Goal: Task Accomplishment & Management: Use online tool/utility

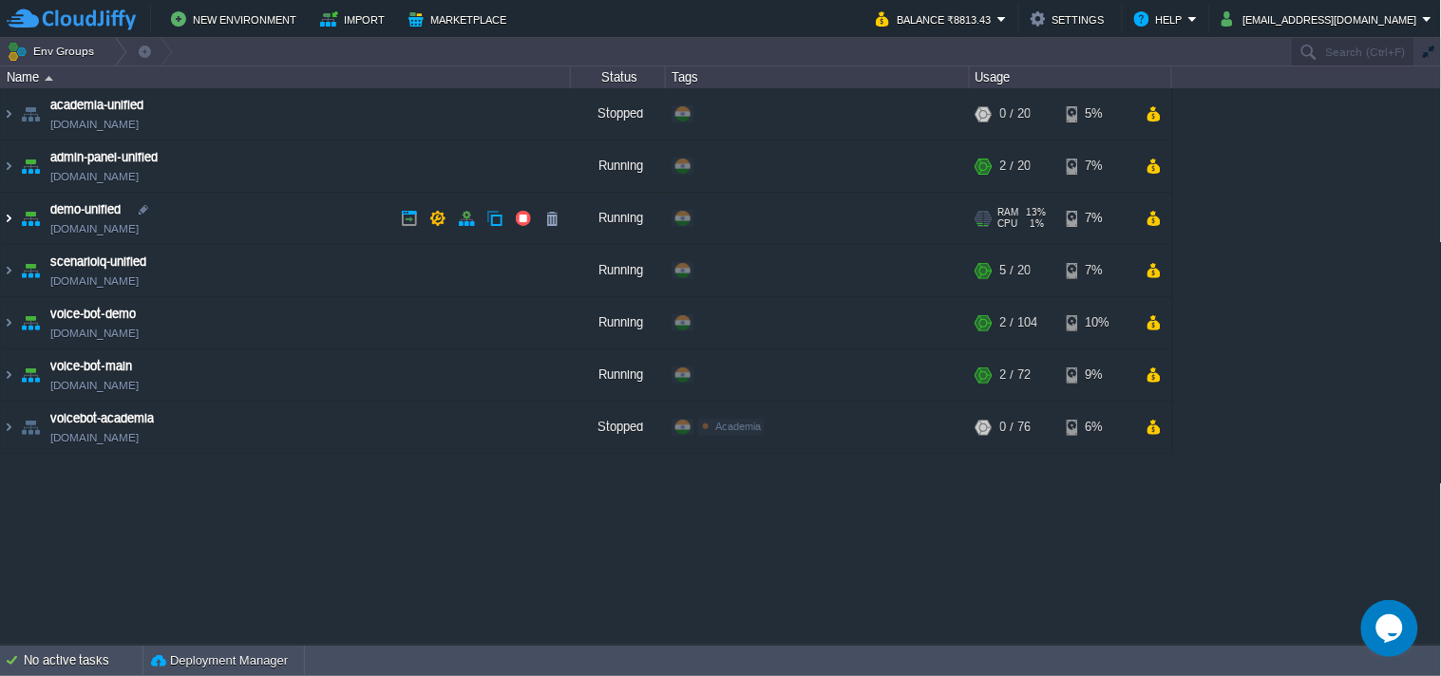
click at [2, 220] on img at bounding box center [8, 218] width 15 height 51
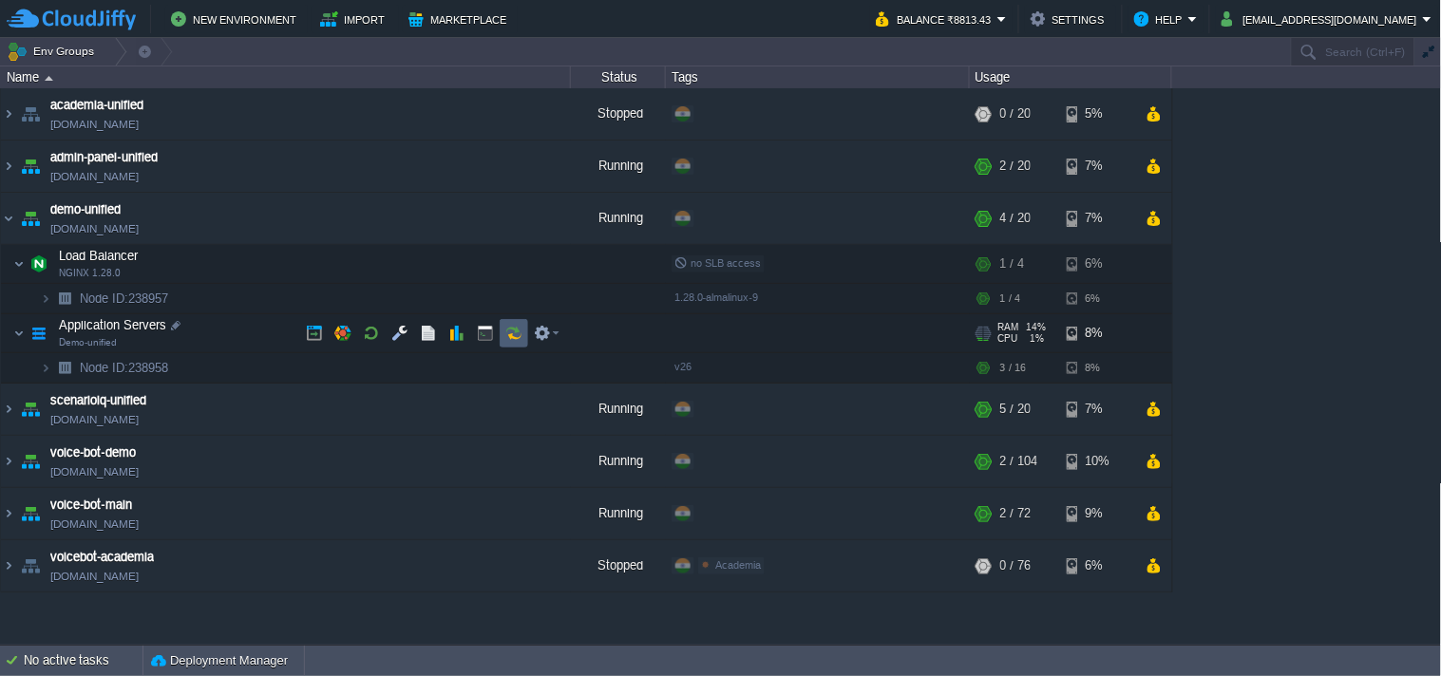
click at [507, 325] on button "button" at bounding box center [513, 333] width 17 height 17
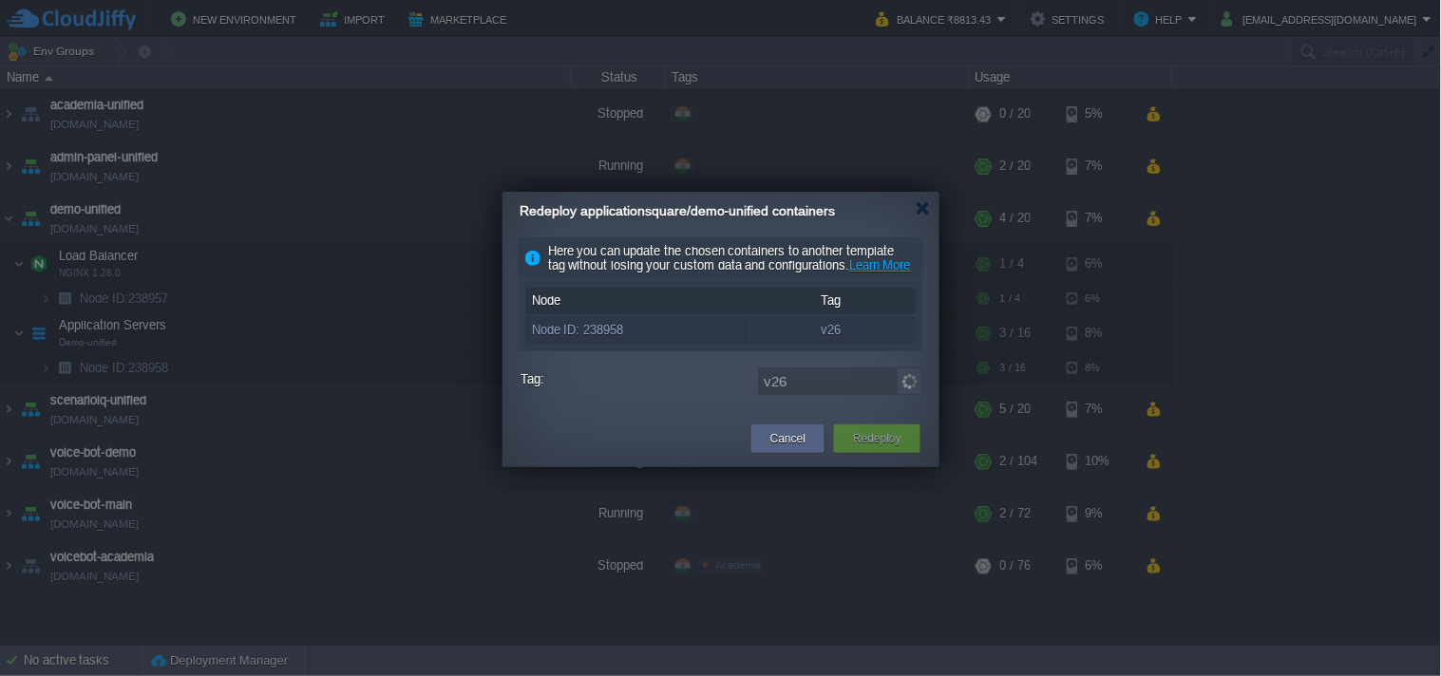
drag, startPoint x: 507, startPoint y: 325, endPoint x: 517, endPoint y: 321, distance: 10.2
click at [517, 321] on div "Here you can update the chosen containers to another template tag without losin…" at bounding box center [720, 320] width 437 height 166
click at [906, 395] on img at bounding box center [910, 382] width 27 height 28
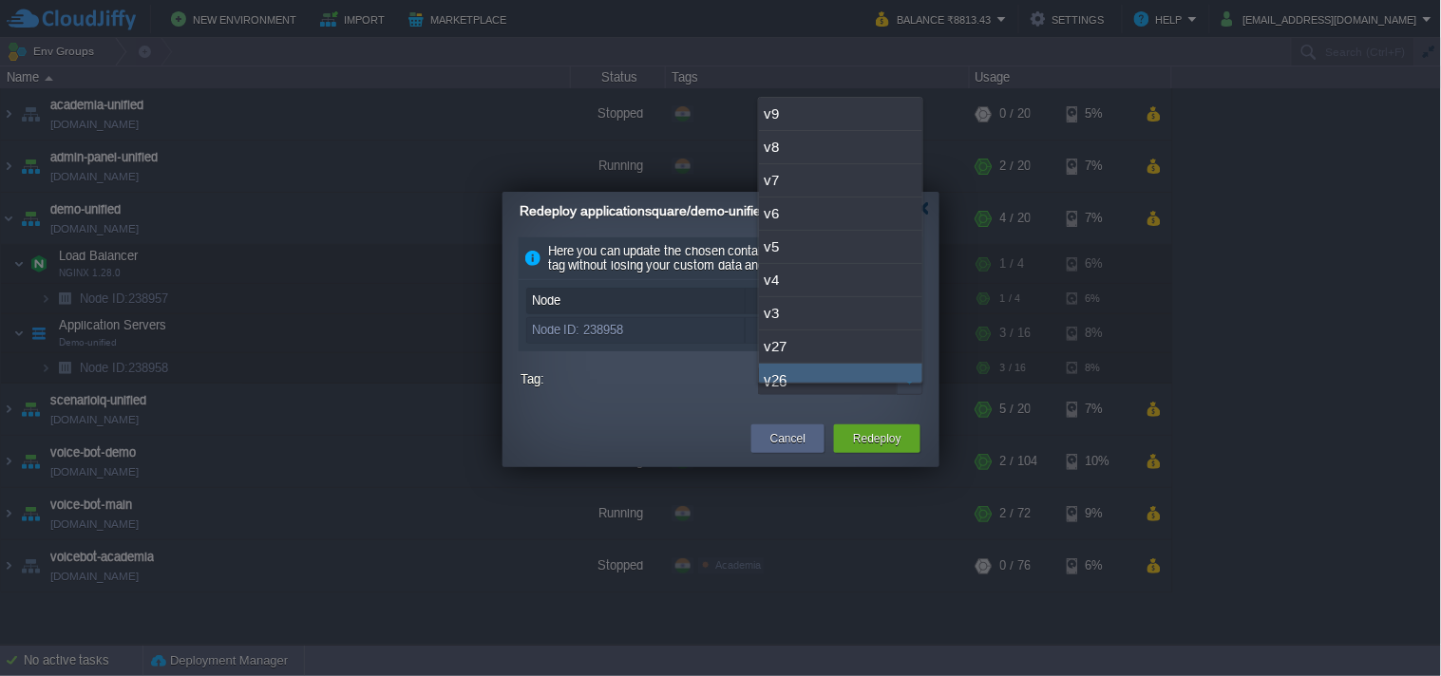
scroll to position [14, 0]
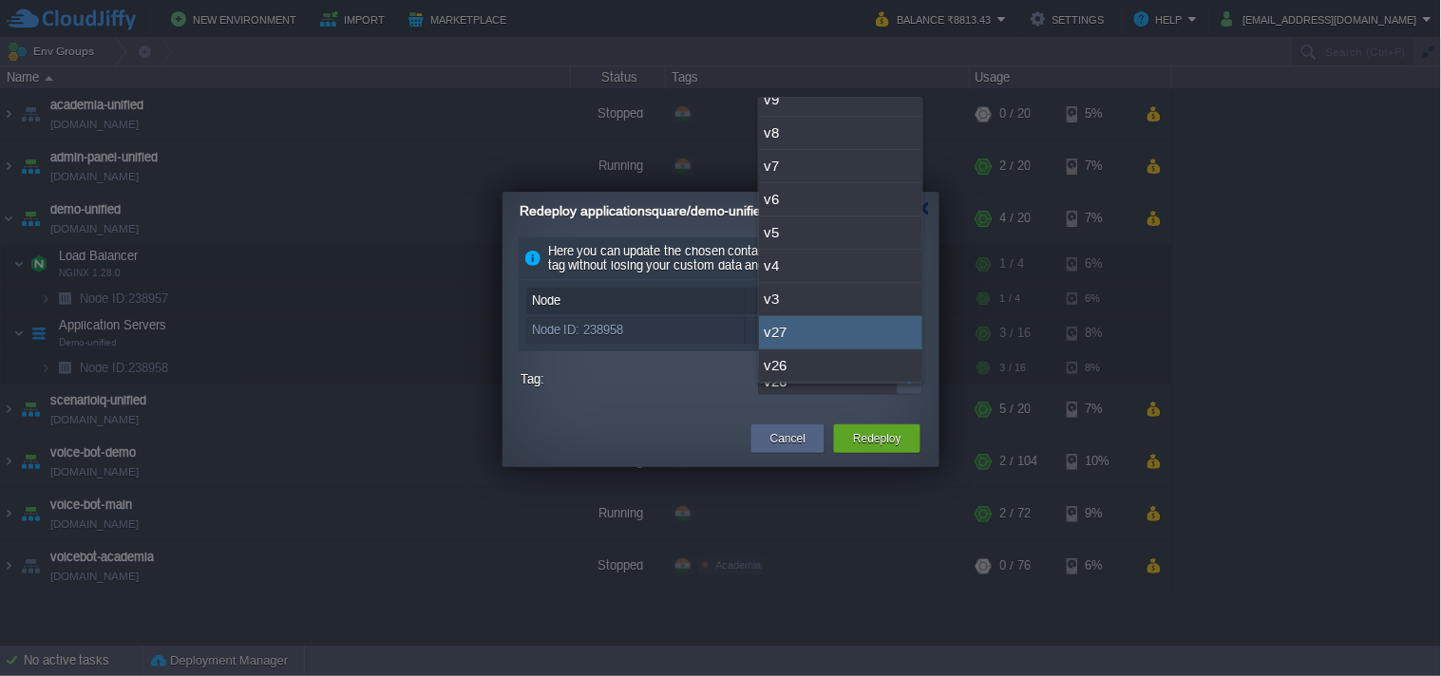
click at [850, 327] on div "v27" at bounding box center [840, 332] width 163 height 33
type input "v27"
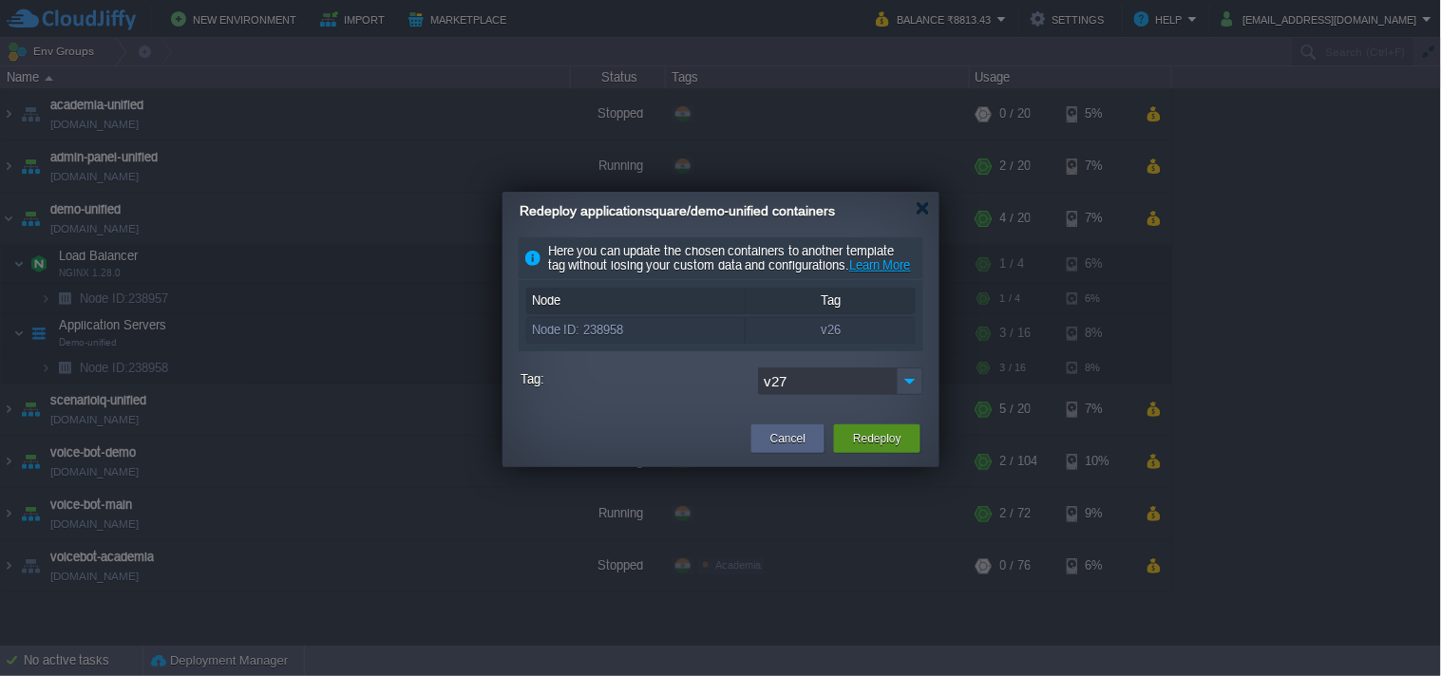
click at [885, 453] on div "Redeploy" at bounding box center [877, 439] width 58 height 28
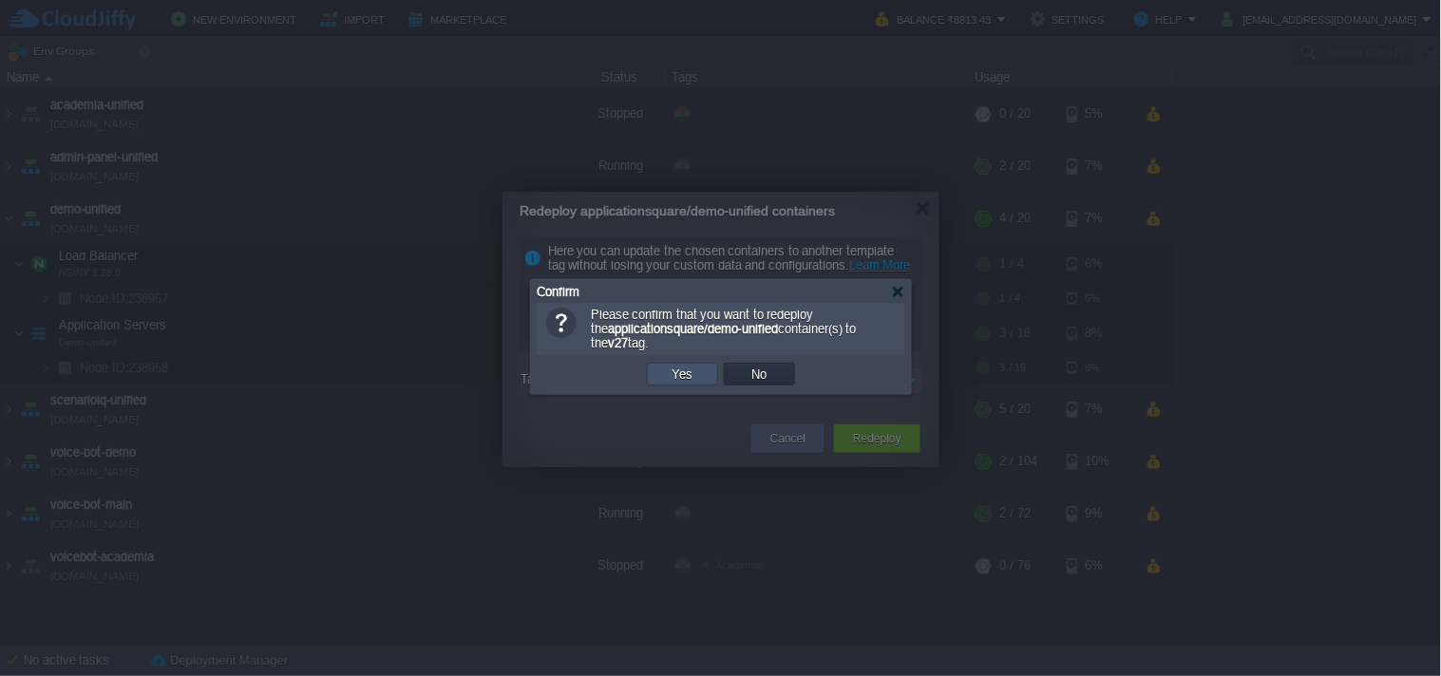
click at [672, 383] on button "Yes" at bounding box center [683, 374] width 32 height 17
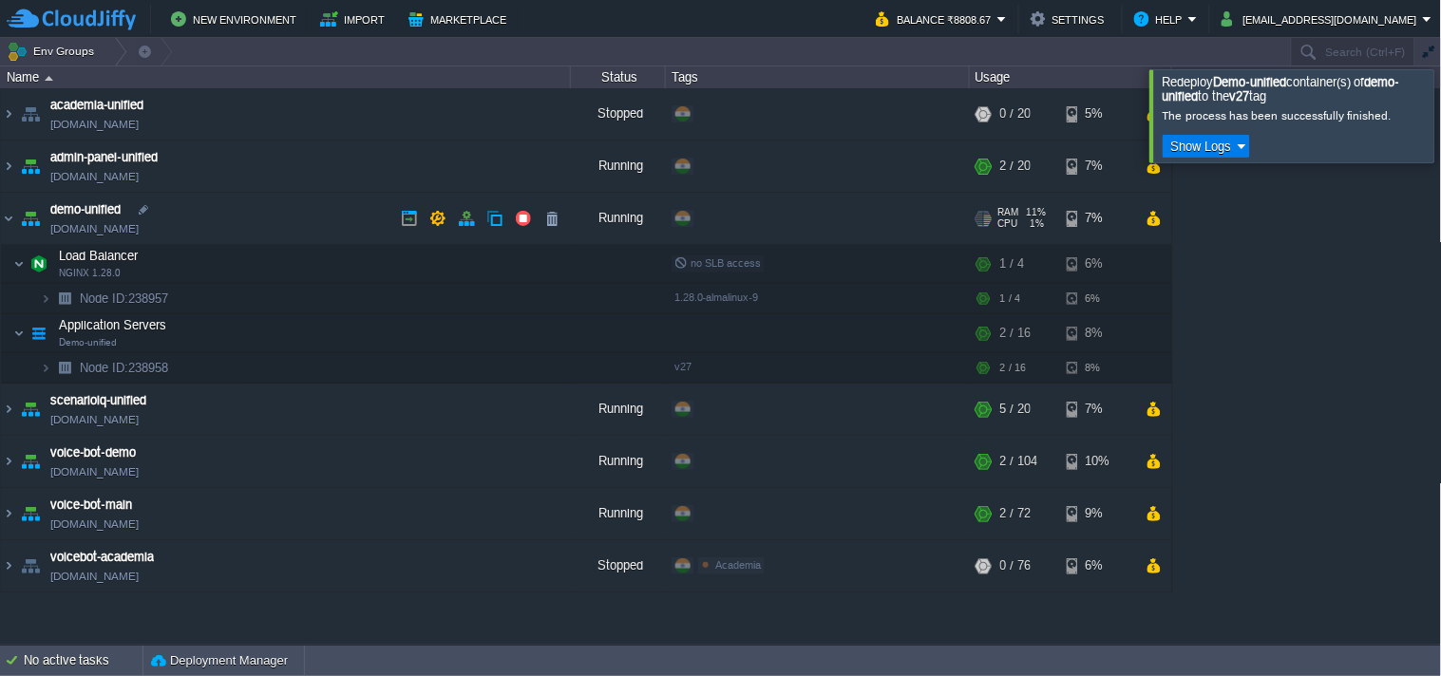
click at [131, 221] on link "[DOMAIN_NAME]" at bounding box center [94, 228] width 88 height 19
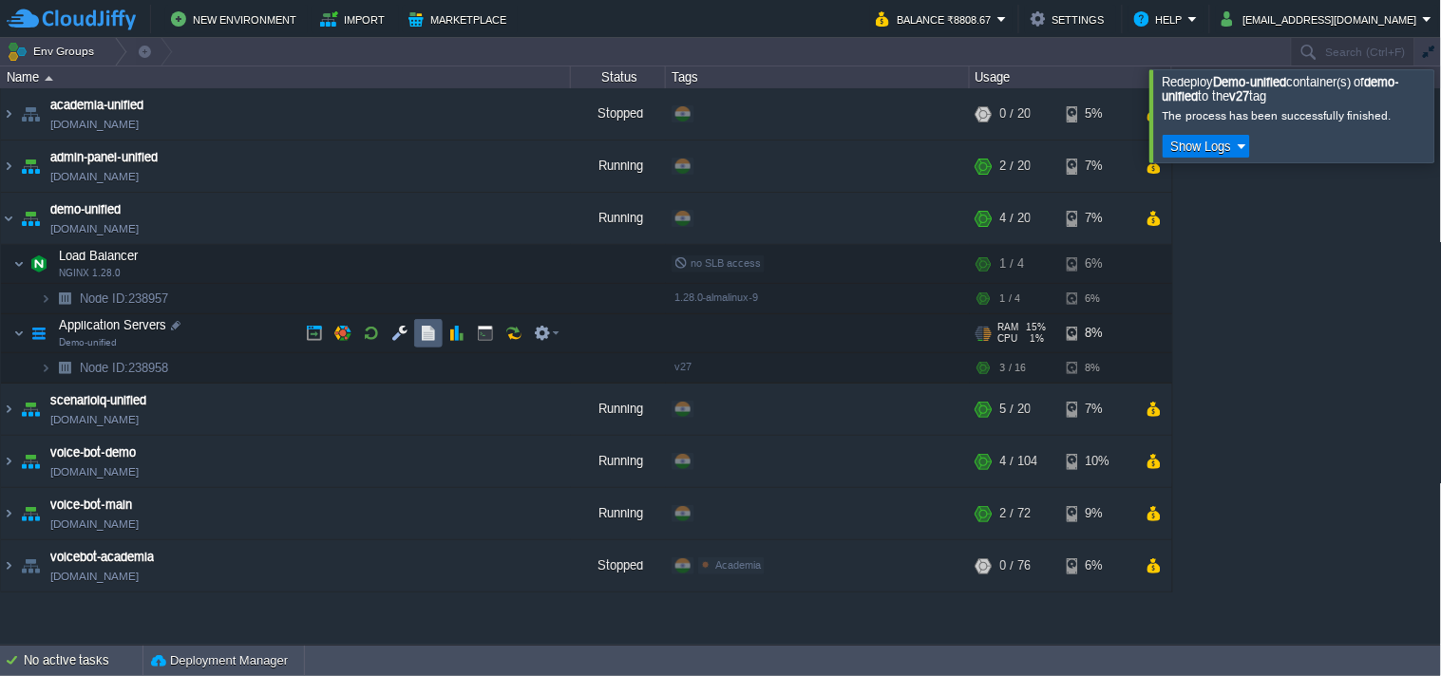
click at [433, 333] on button "button" at bounding box center [428, 333] width 17 height 17
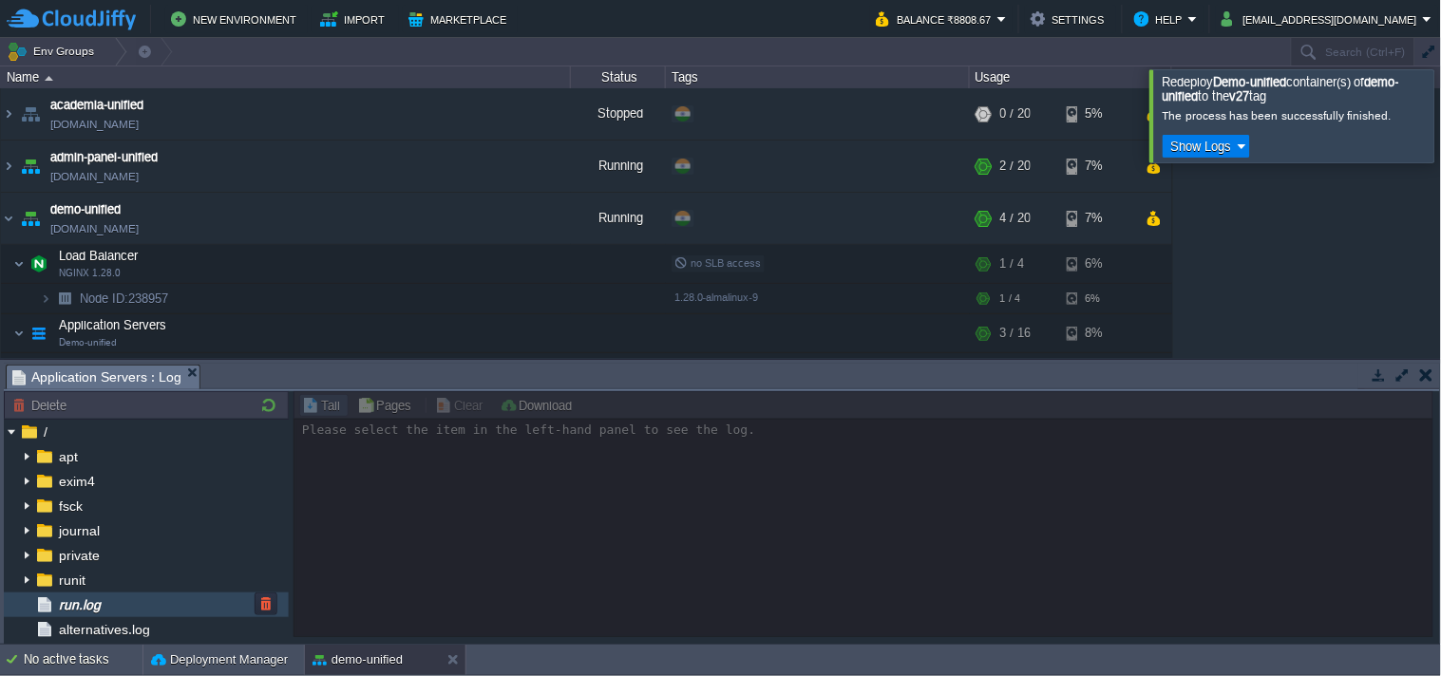
click at [129, 611] on div "run.log" at bounding box center [146, 605] width 285 height 25
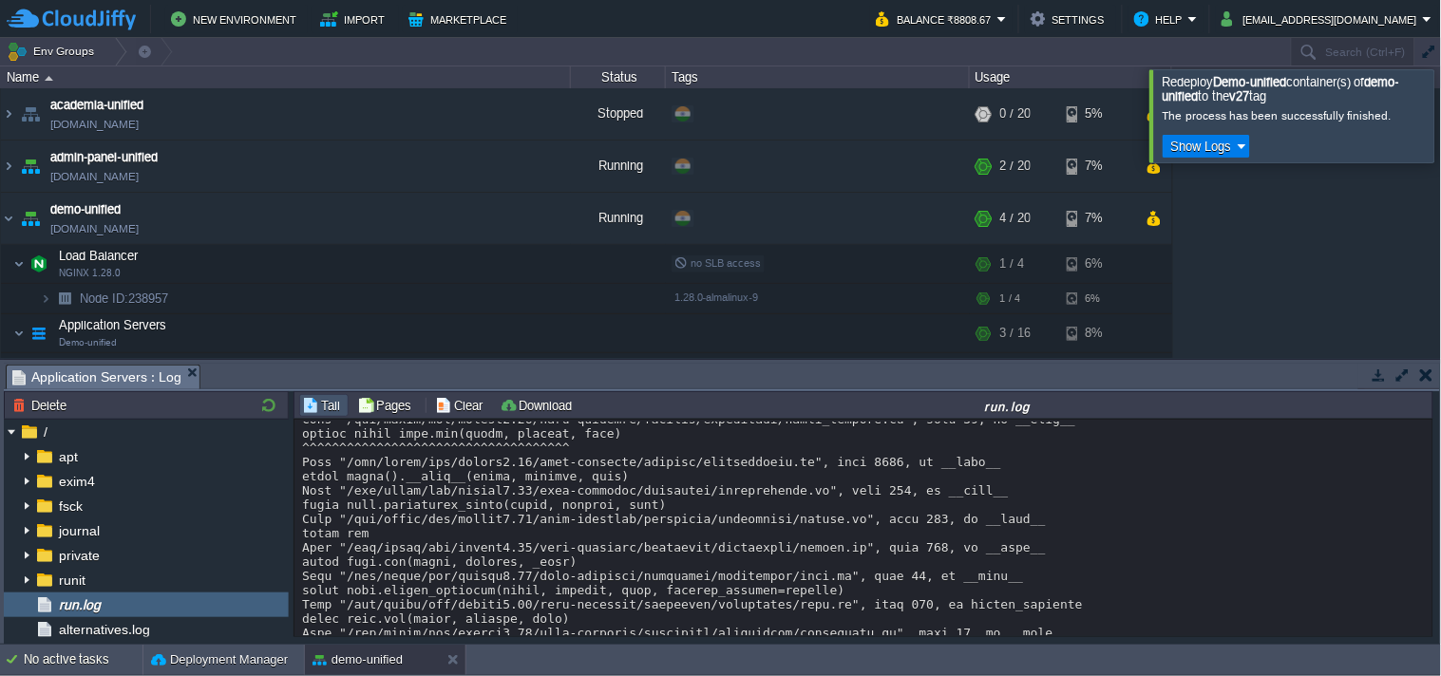
scroll to position [991, 0]
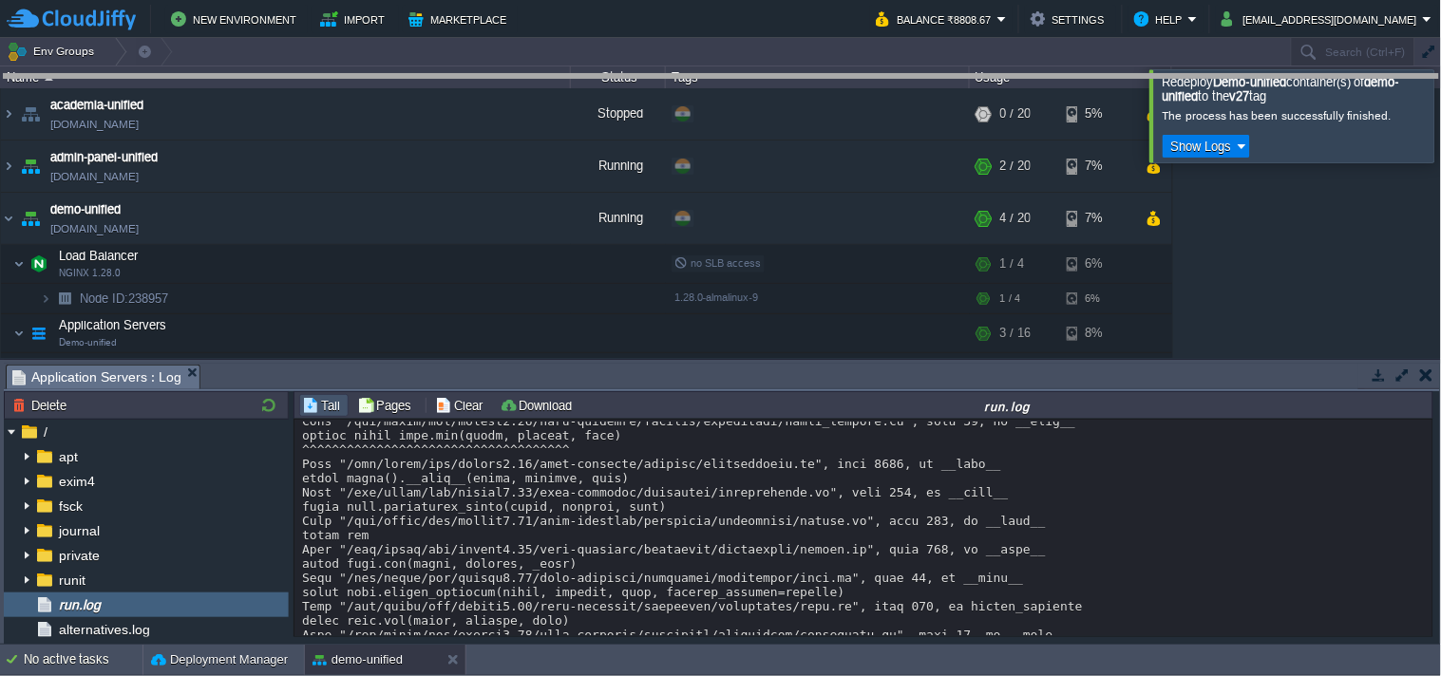
drag, startPoint x: 688, startPoint y: 371, endPoint x: 750, endPoint y: 82, distance: 296.4
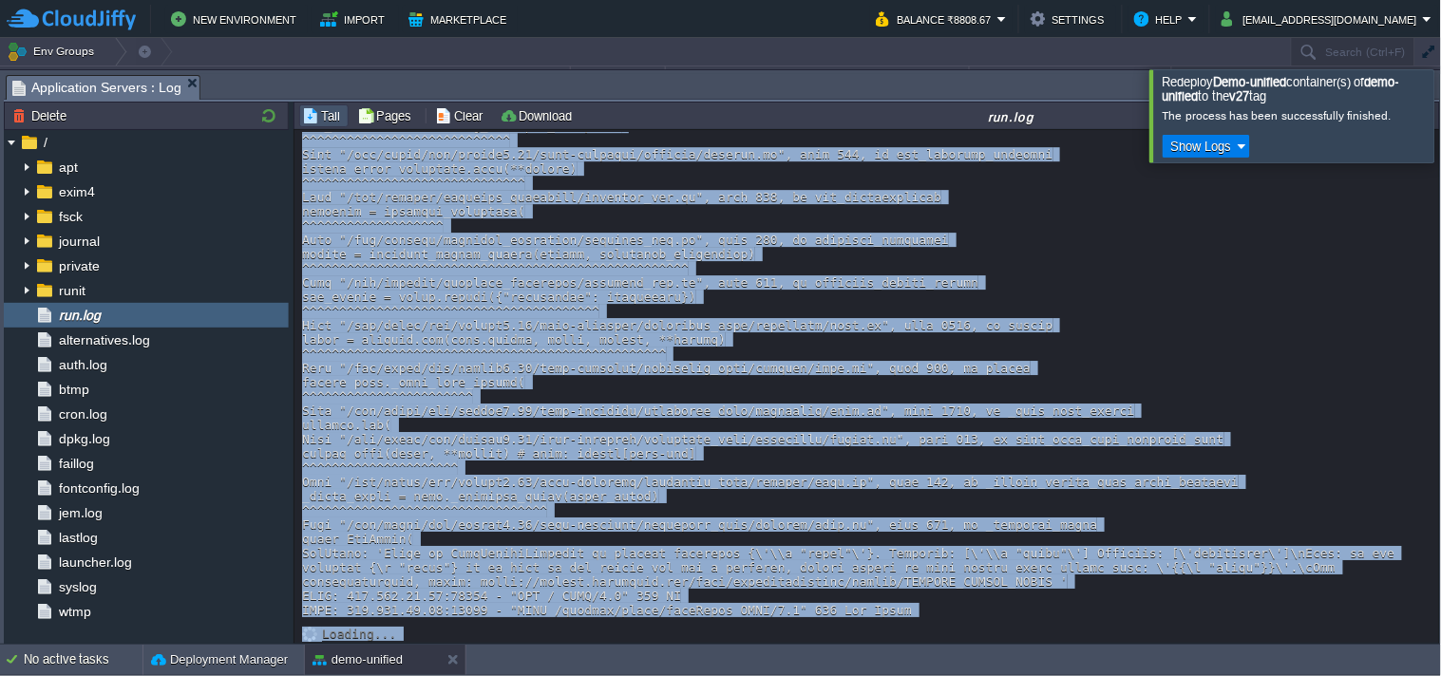
scroll to position [1569, 0]
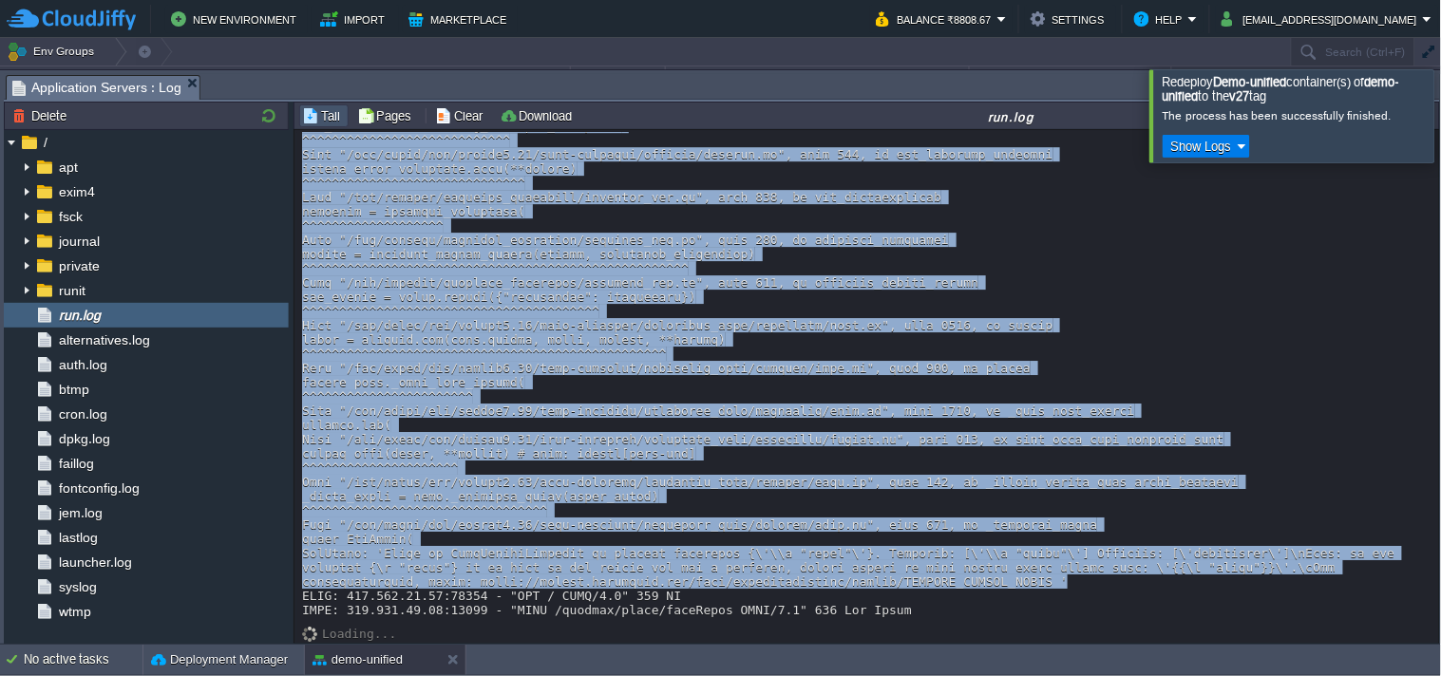
drag, startPoint x: 298, startPoint y: 348, endPoint x: 847, endPoint y: 577, distance: 595.2
click at [847, 577] on div "Loading..." at bounding box center [867, 387] width 1146 height 515
copy div "INFO: [TECHNICAL_ID] - "POST /scenarios_tem?name=Difficult%20Customer%20Complai…"
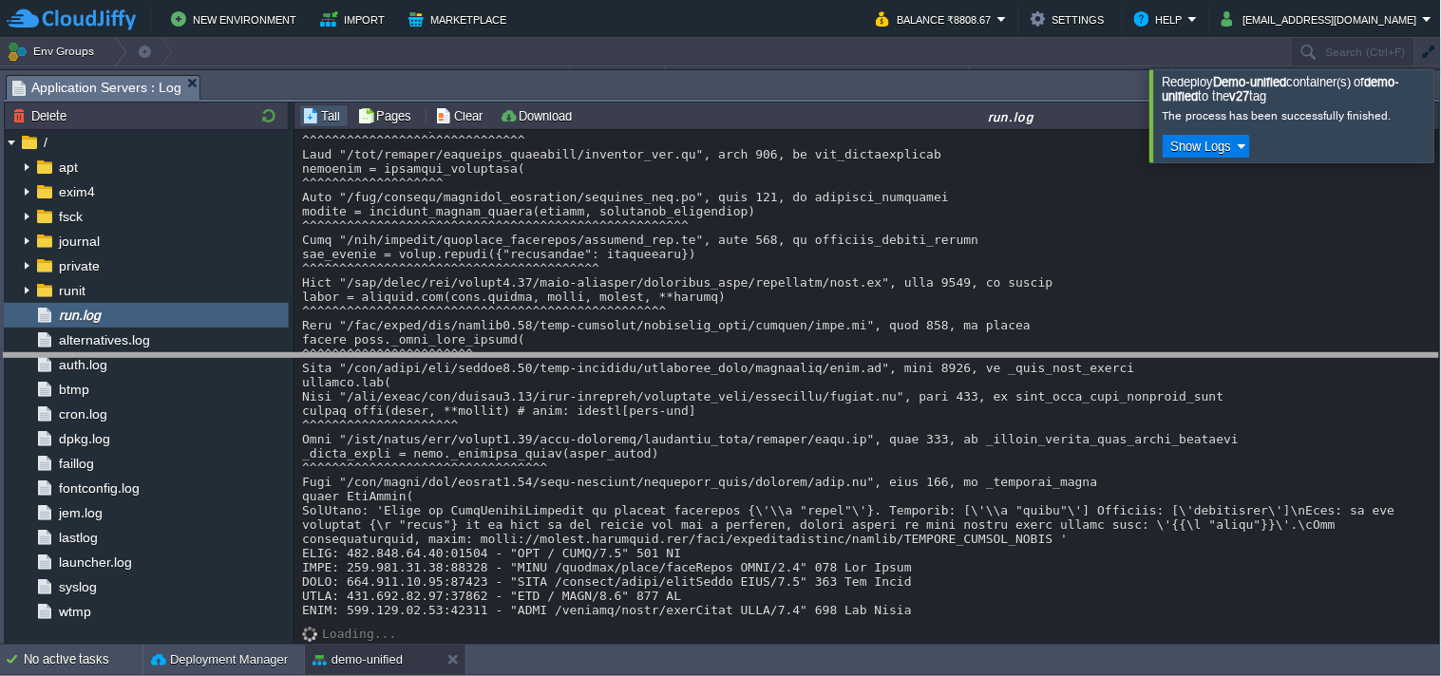
drag, startPoint x: 898, startPoint y: 89, endPoint x: 894, endPoint y: 373, distance: 284.0
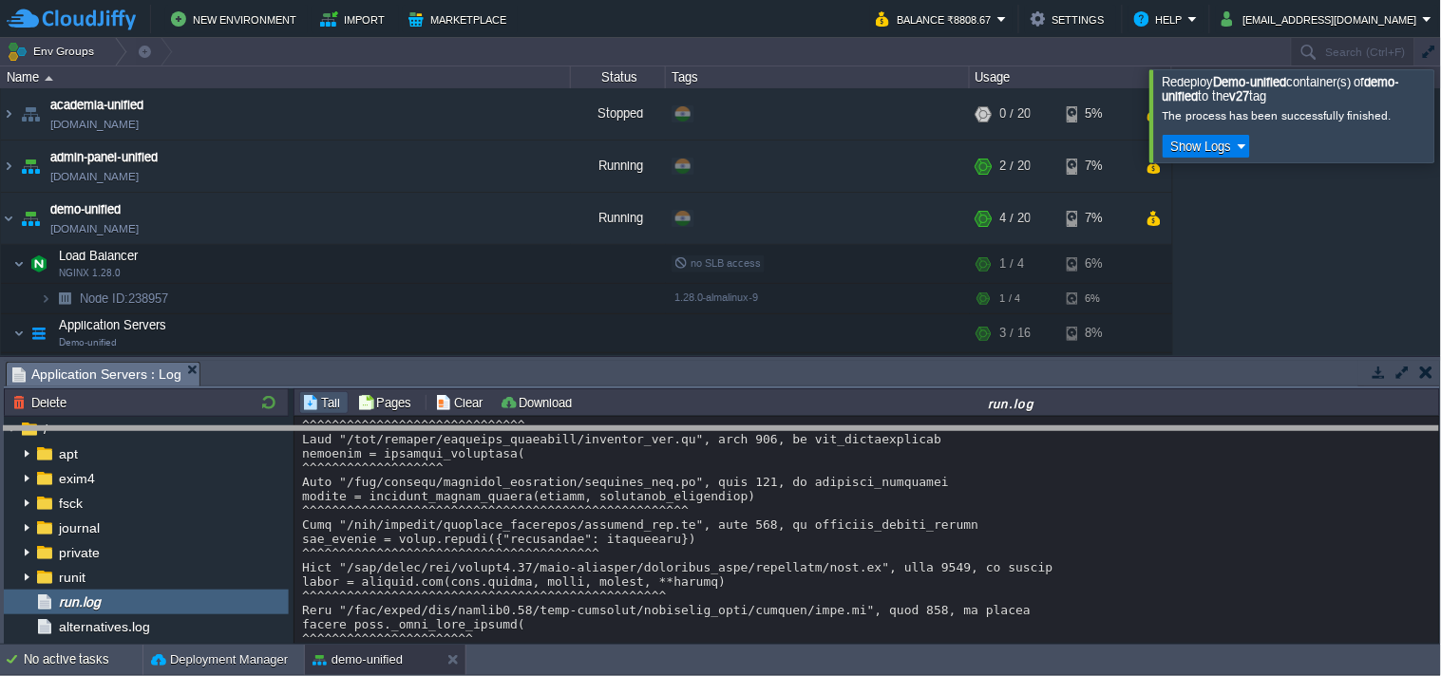
drag, startPoint x: 903, startPoint y: 375, endPoint x: 903, endPoint y: 463, distance: 87.4
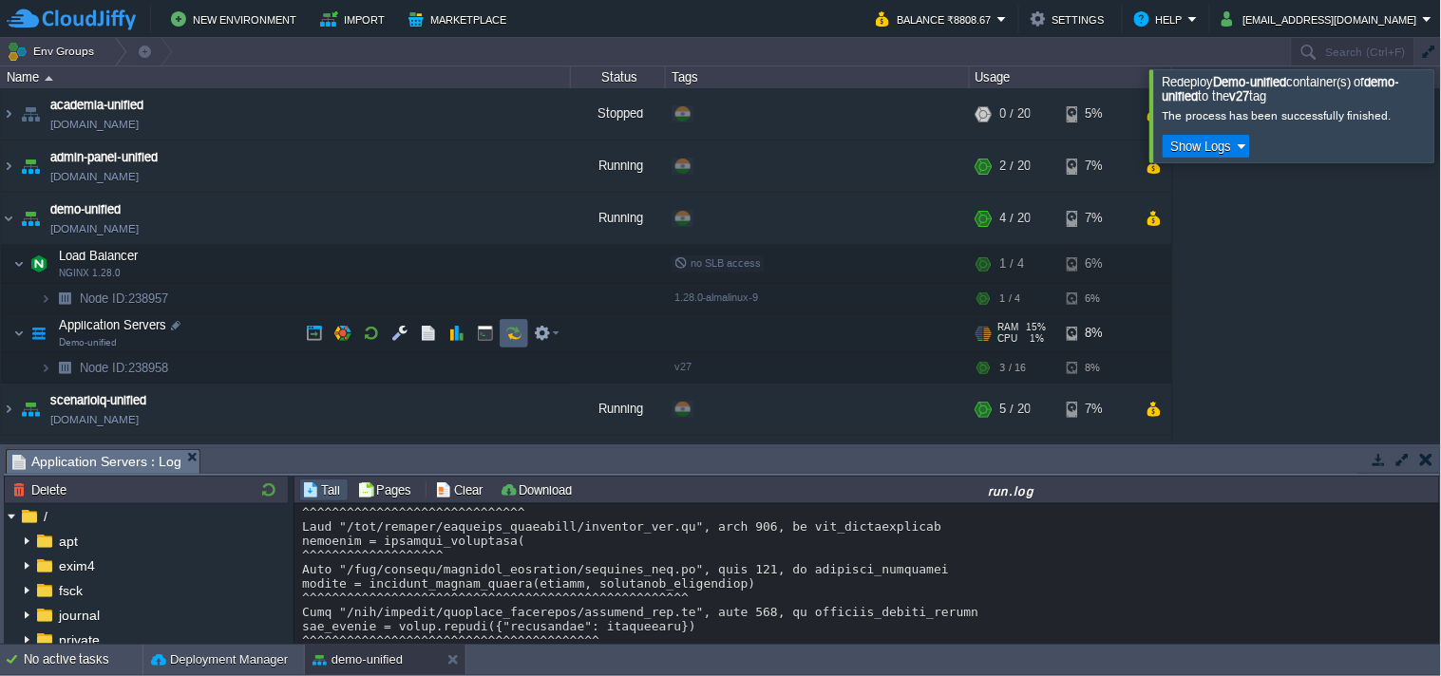
click at [513, 326] on button "button" at bounding box center [513, 333] width 17 height 17
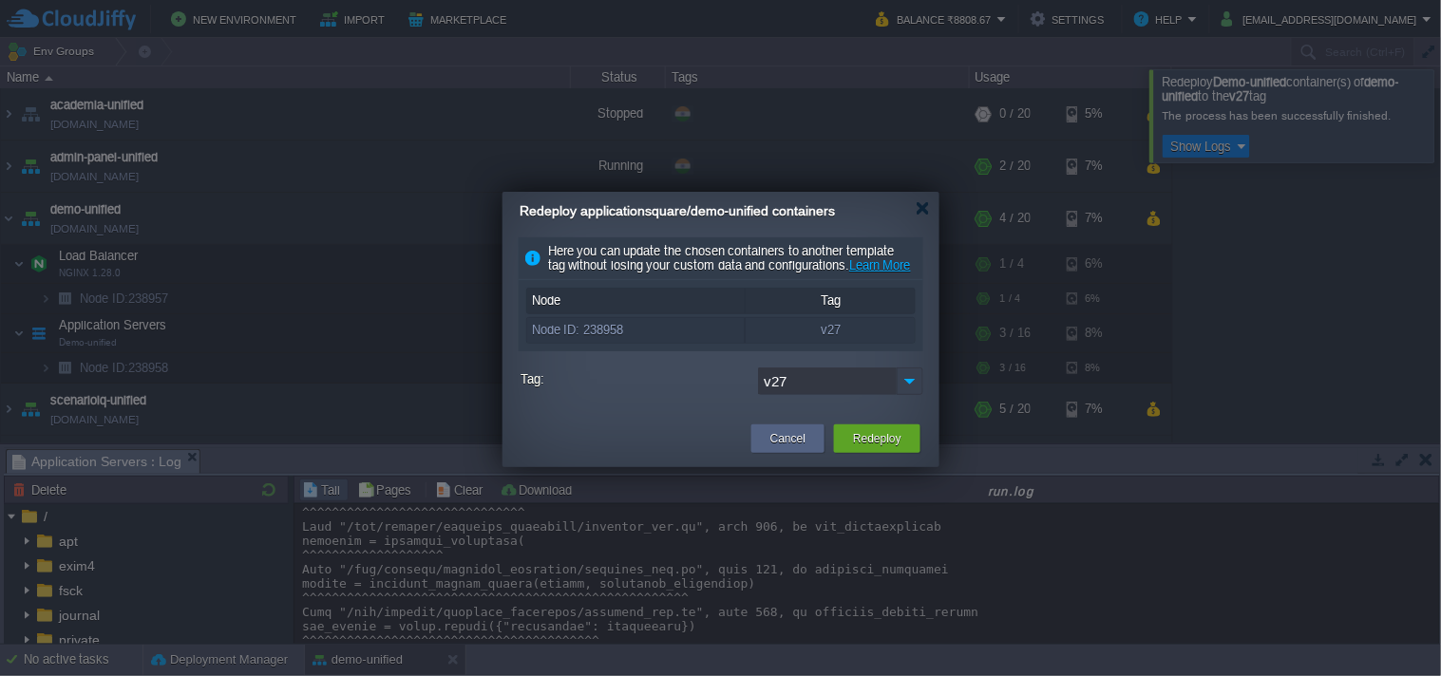
click at [909, 394] on img at bounding box center [910, 382] width 27 height 28
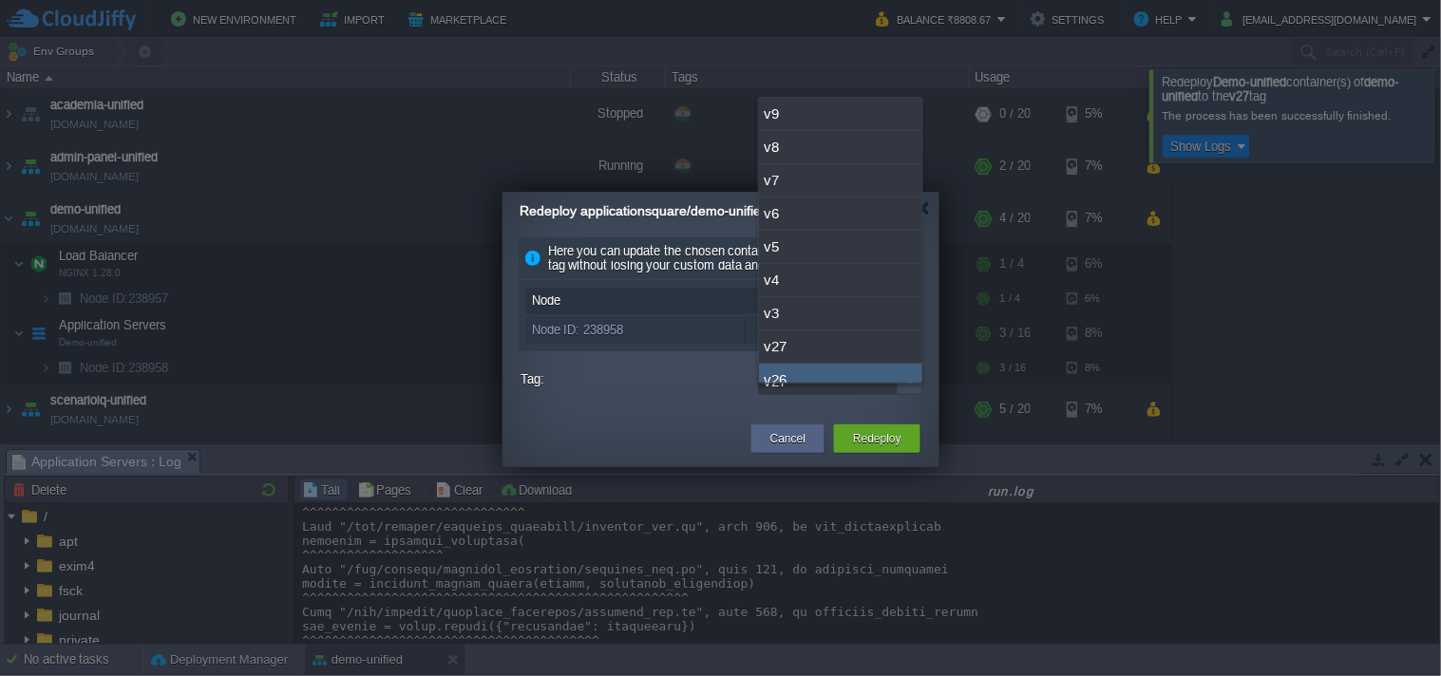
click at [841, 368] on div "v26" at bounding box center [840, 380] width 163 height 33
type input "v26"
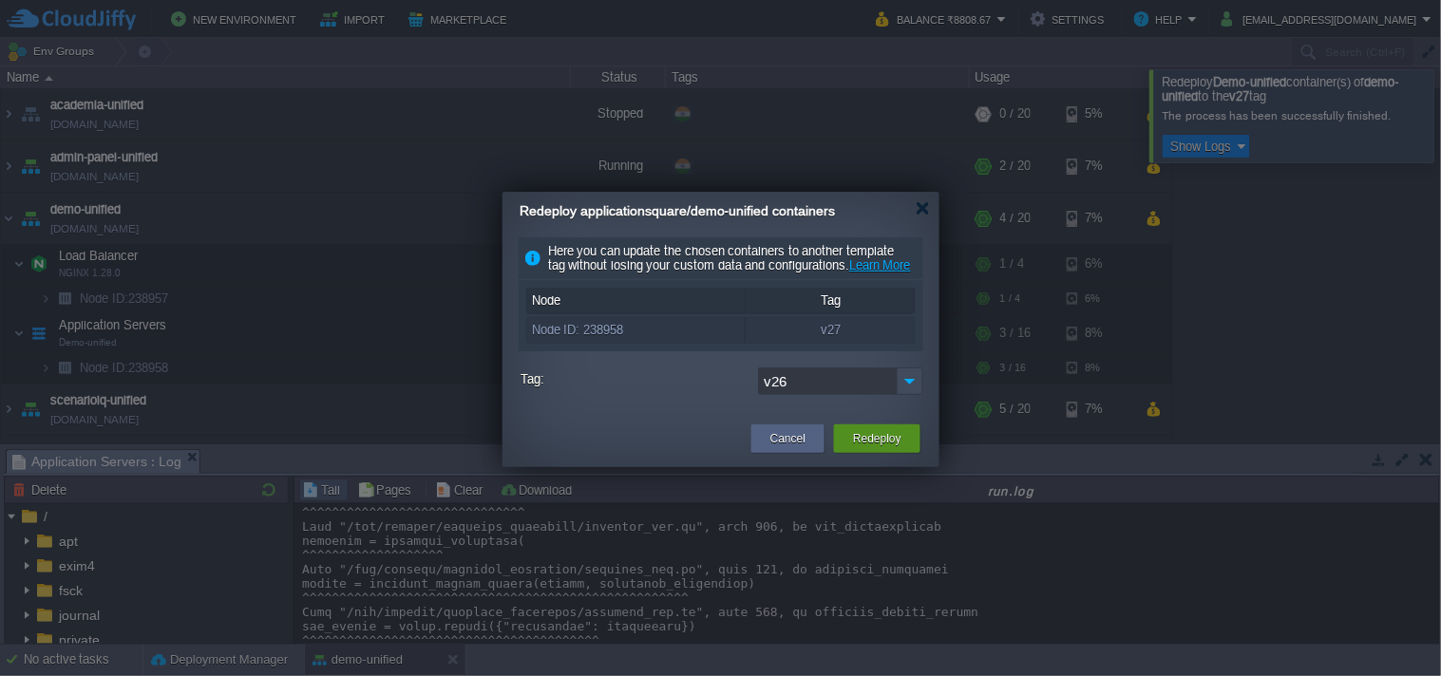
click at [849, 453] on div "Redeploy" at bounding box center [877, 439] width 58 height 28
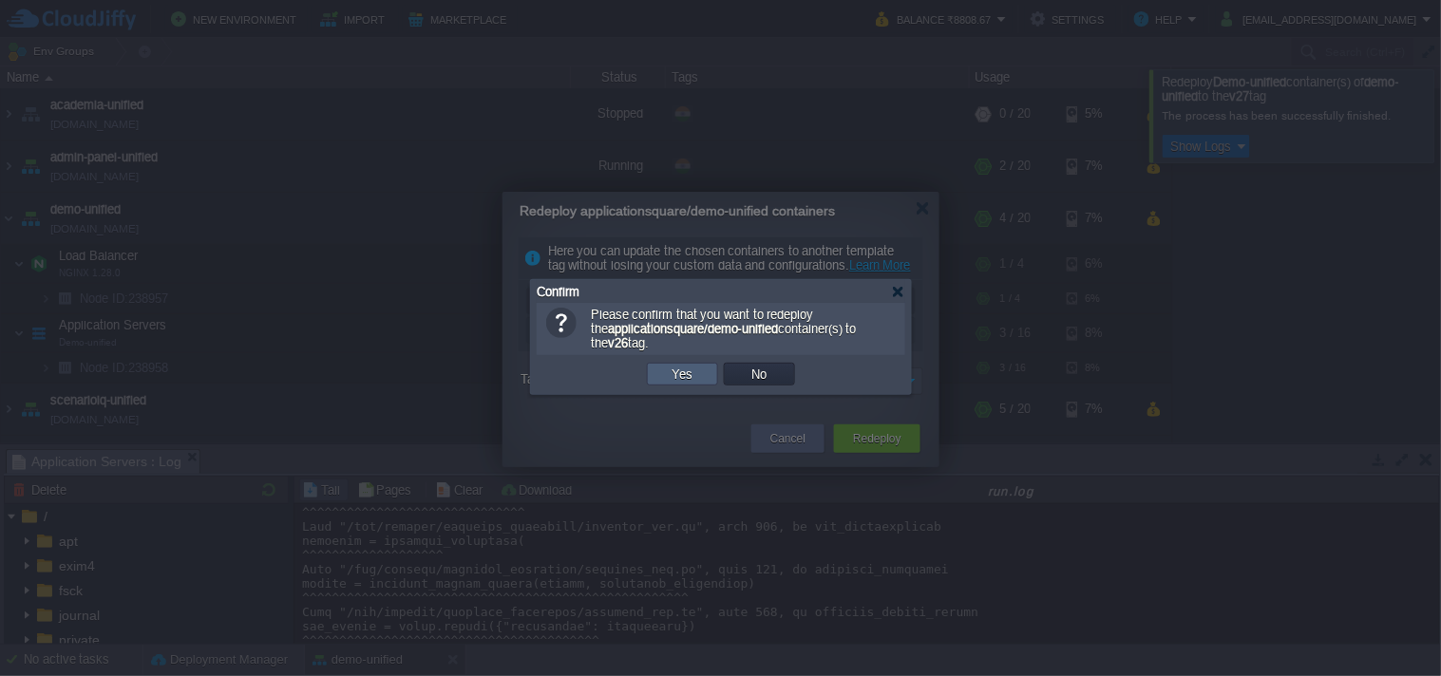
click at [698, 378] on td "Yes" at bounding box center [682, 374] width 71 height 23
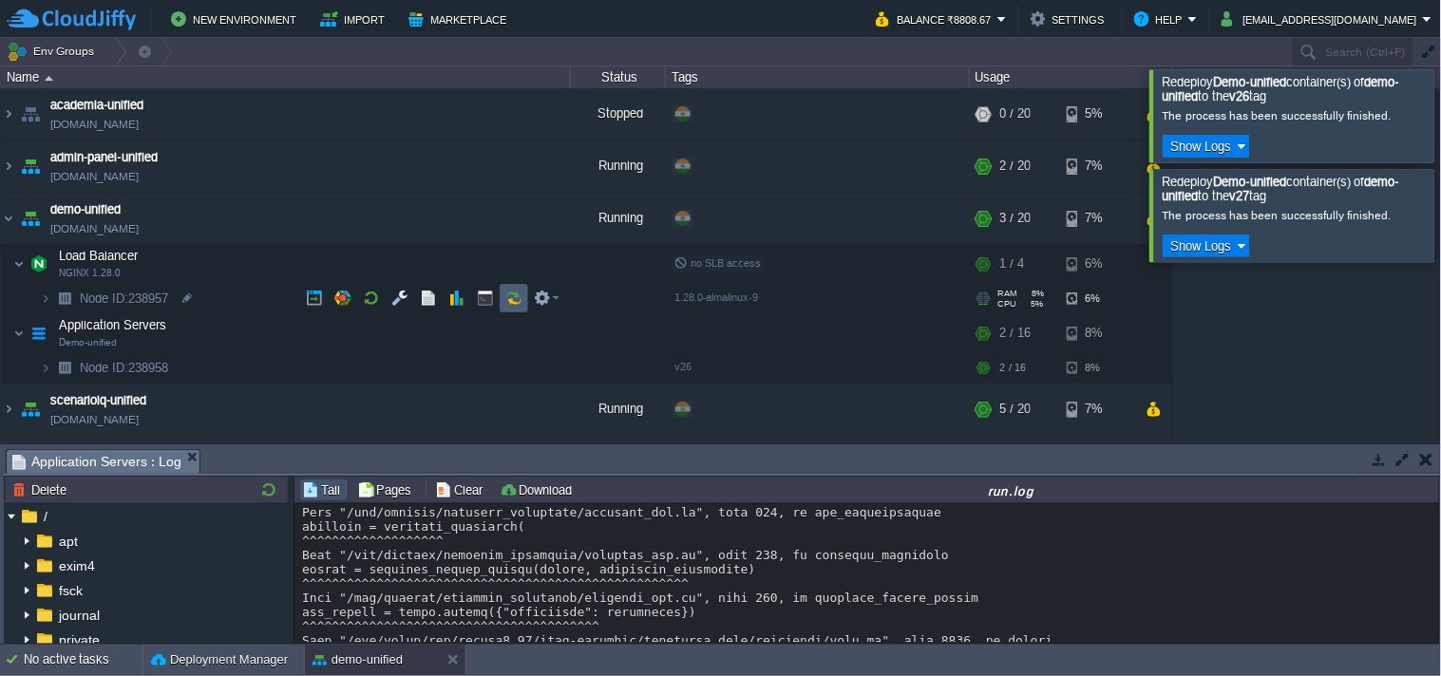
click at [514, 299] on button "button" at bounding box center [513, 298] width 17 height 17
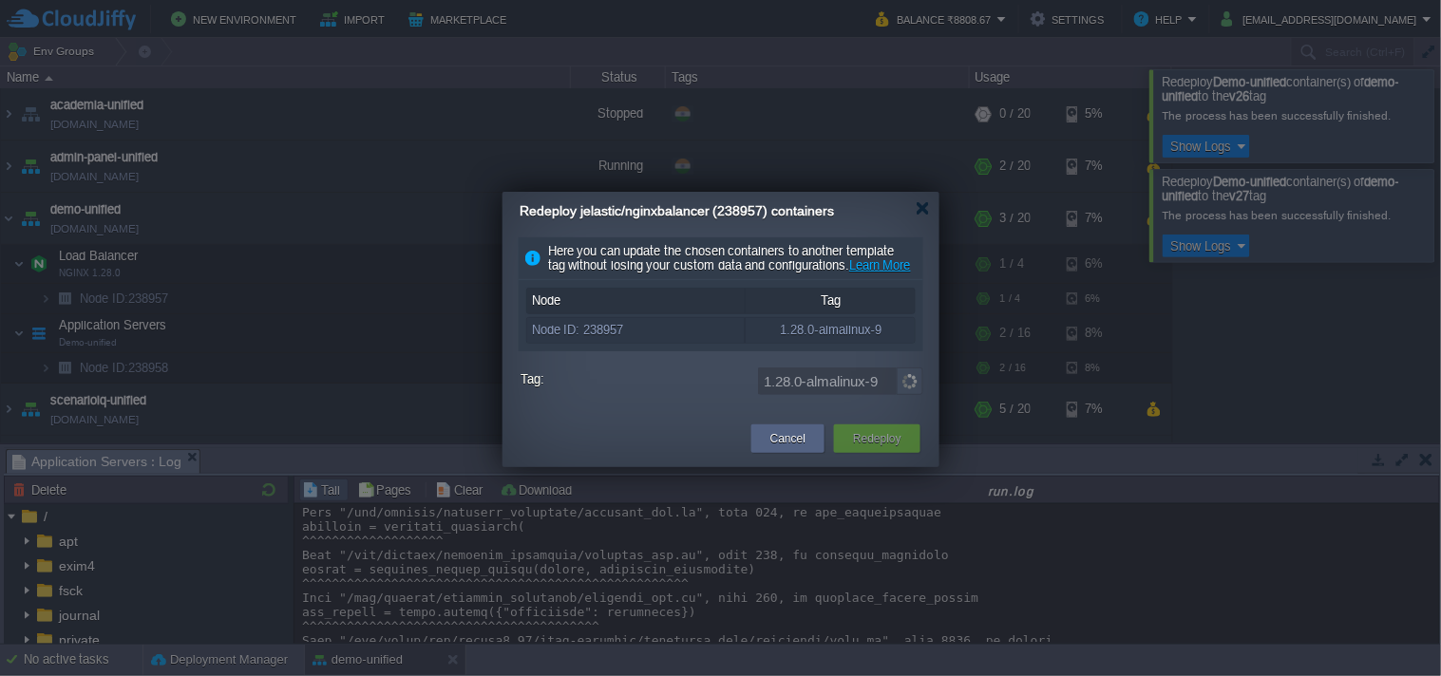
drag, startPoint x: 314, startPoint y: 287, endPoint x: 331, endPoint y: 286, distance: 16.2
click at [315, 287] on div at bounding box center [721, 338] width 1442 height 676
click at [762, 453] on div "Cancel" at bounding box center [787, 439] width 73 height 28
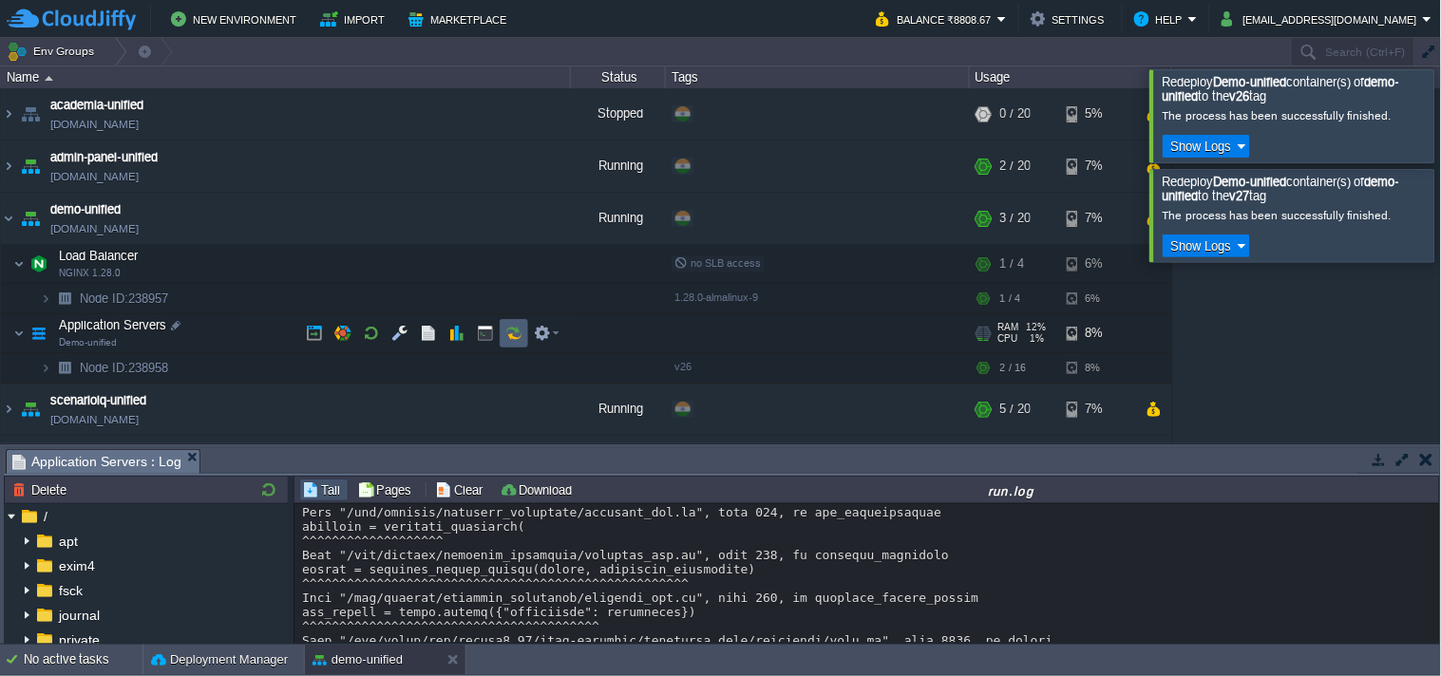
click at [520, 327] on button "button" at bounding box center [513, 333] width 17 height 17
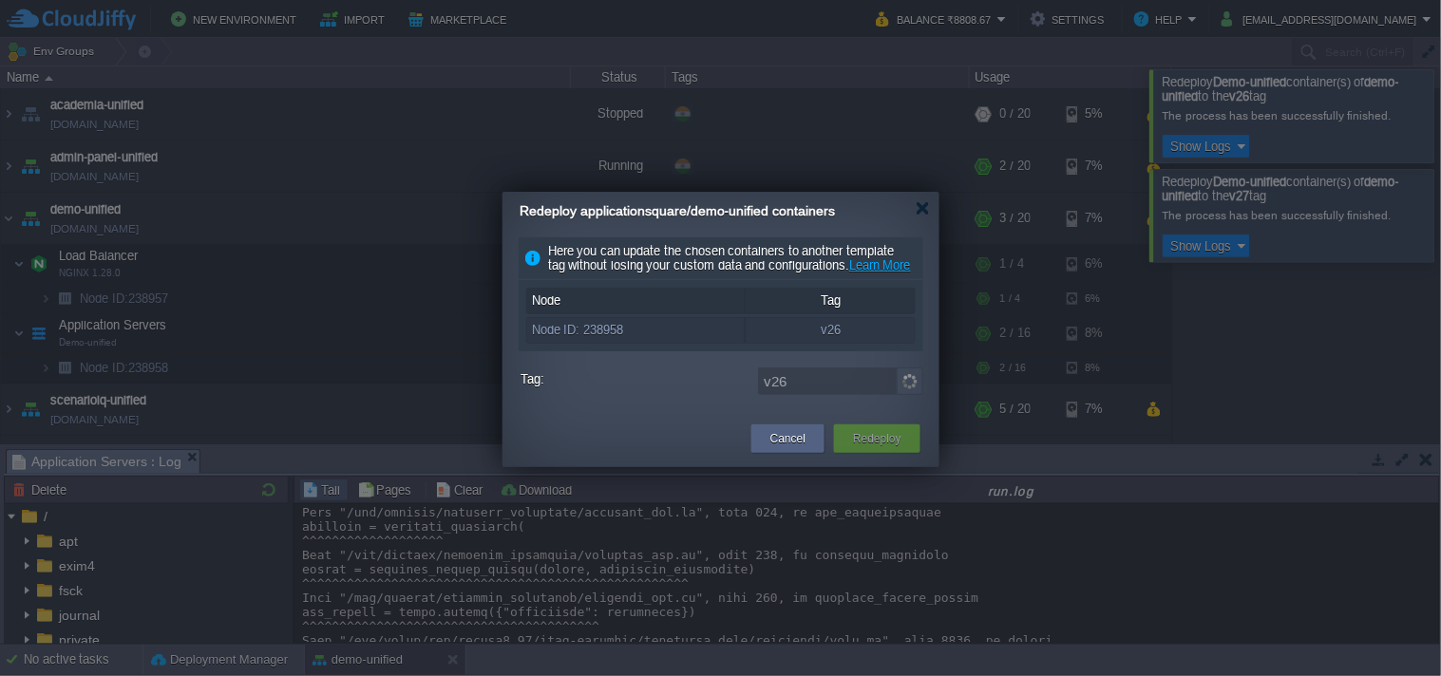
click at [909, 395] on img at bounding box center [910, 382] width 27 height 28
click at [907, 395] on img at bounding box center [910, 382] width 27 height 28
click at [908, 395] on img at bounding box center [910, 382] width 27 height 28
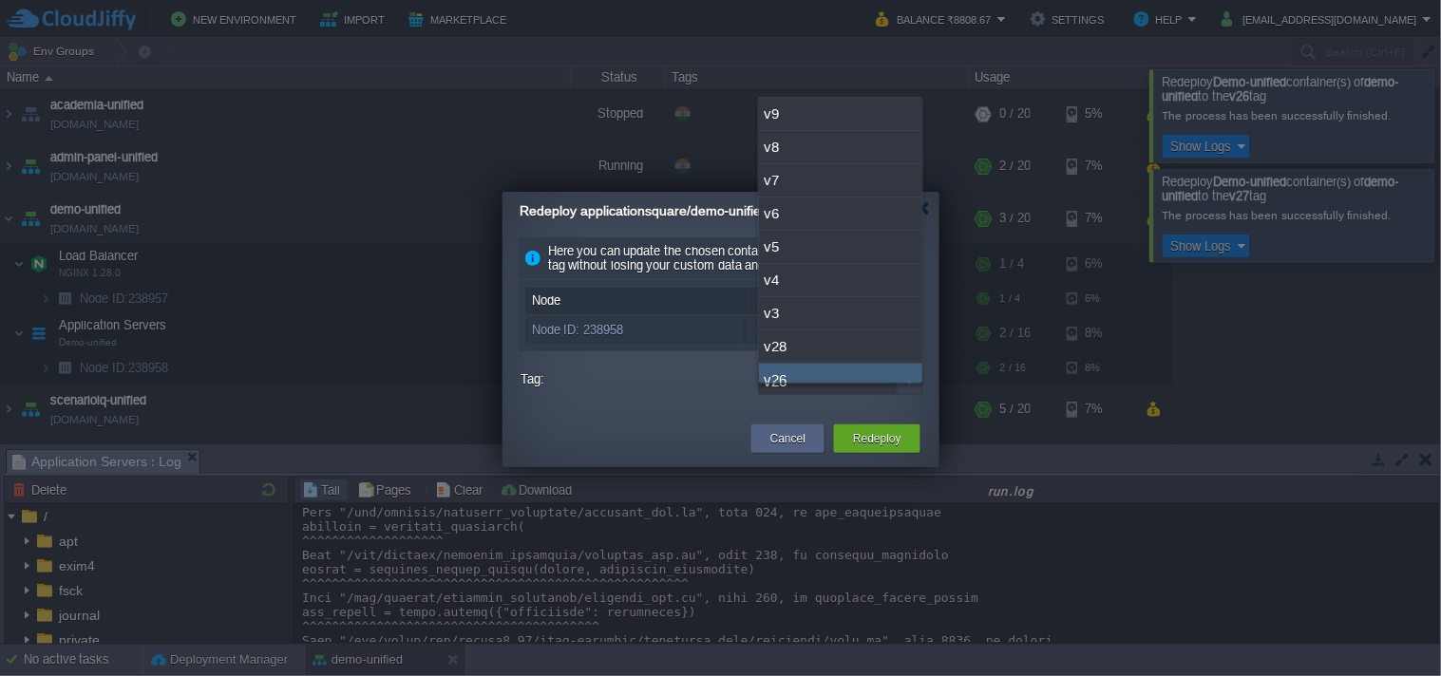
scroll to position [14, 0]
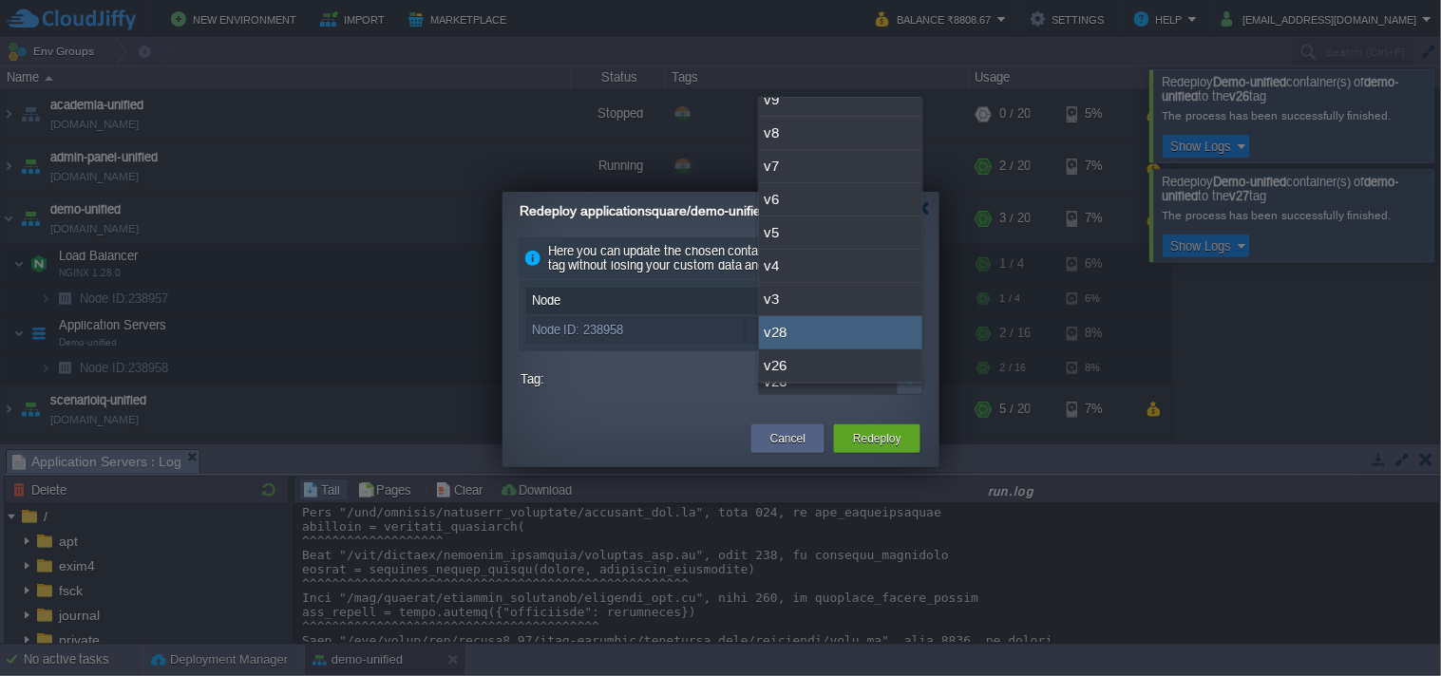
click at [849, 339] on div "v28" at bounding box center [840, 332] width 163 height 33
type input "v28"
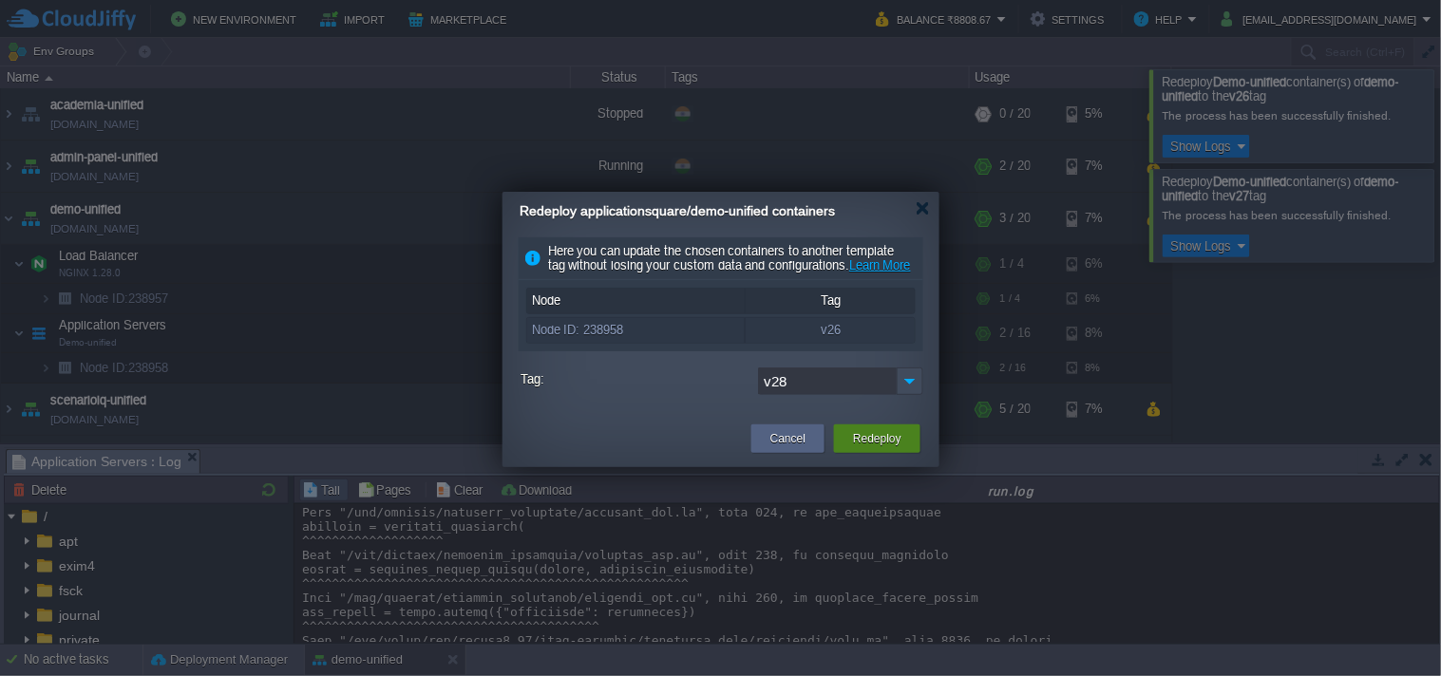
click at [853, 448] on button "Redeploy" at bounding box center [877, 438] width 48 height 19
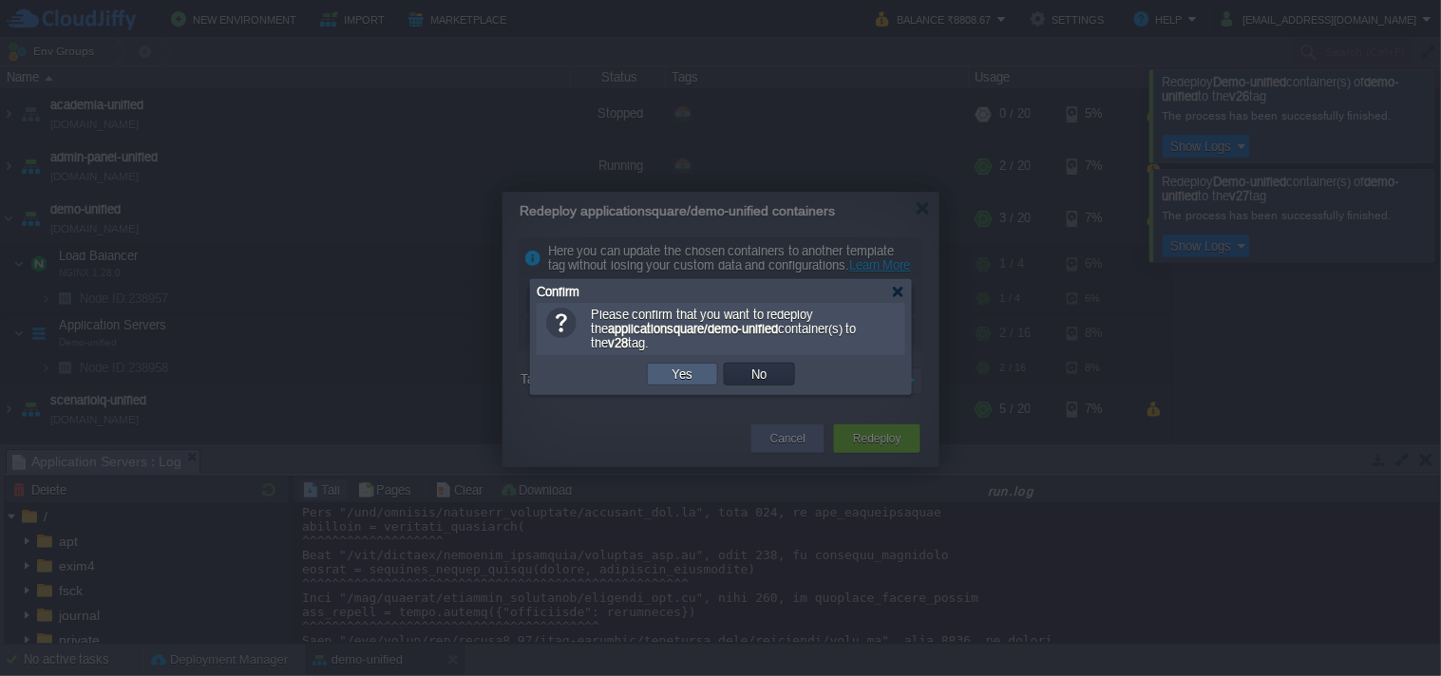
click at [703, 381] on td "Yes" at bounding box center [682, 374] width 71 height 23
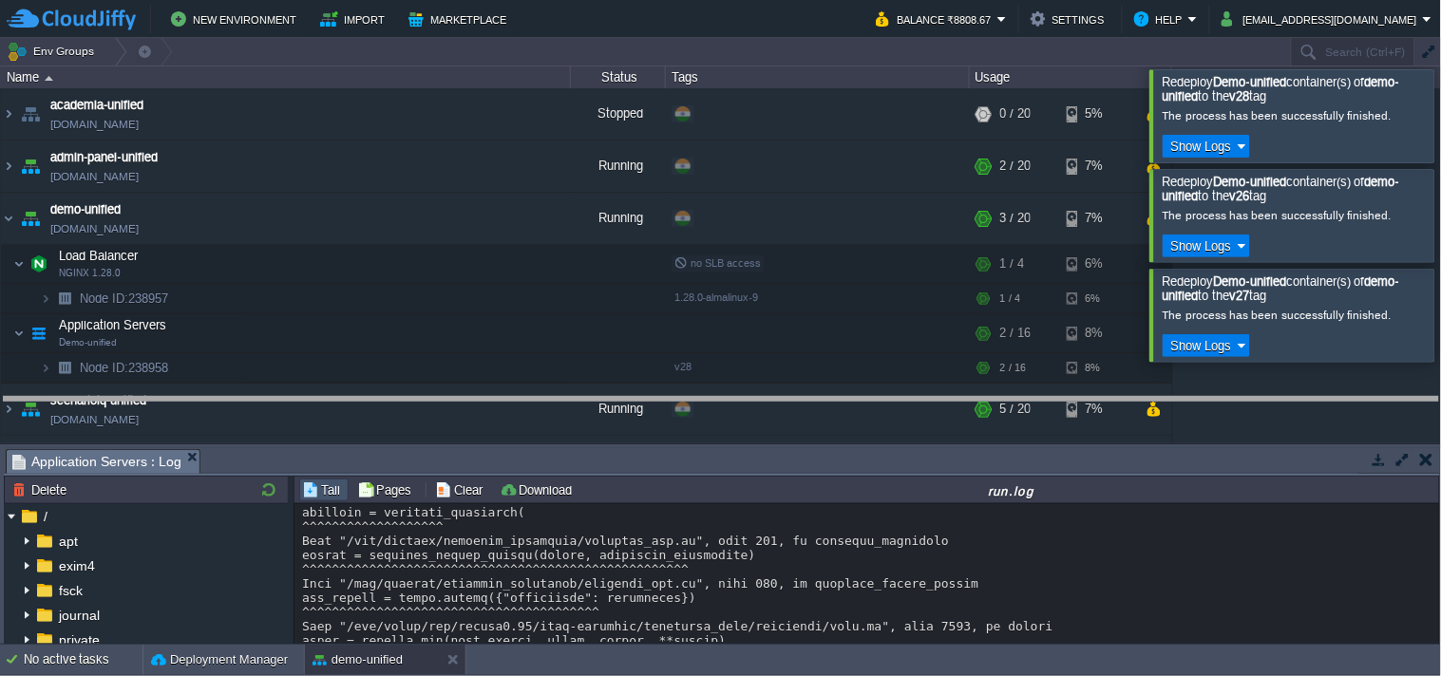
drag, startPoint x: 724, startPoint y: 461, endPoint x: 712, endPoint y: 377, distance: 84.4
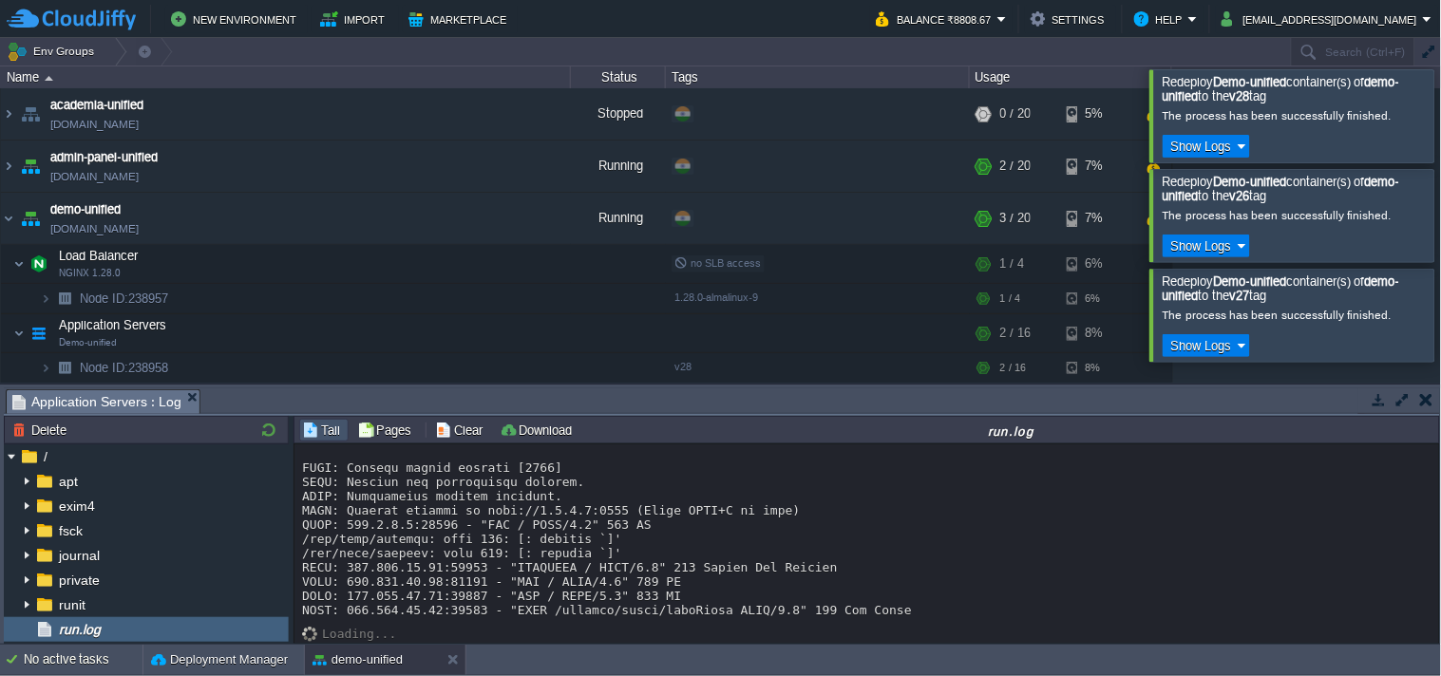
scroll to position [2252, 0]
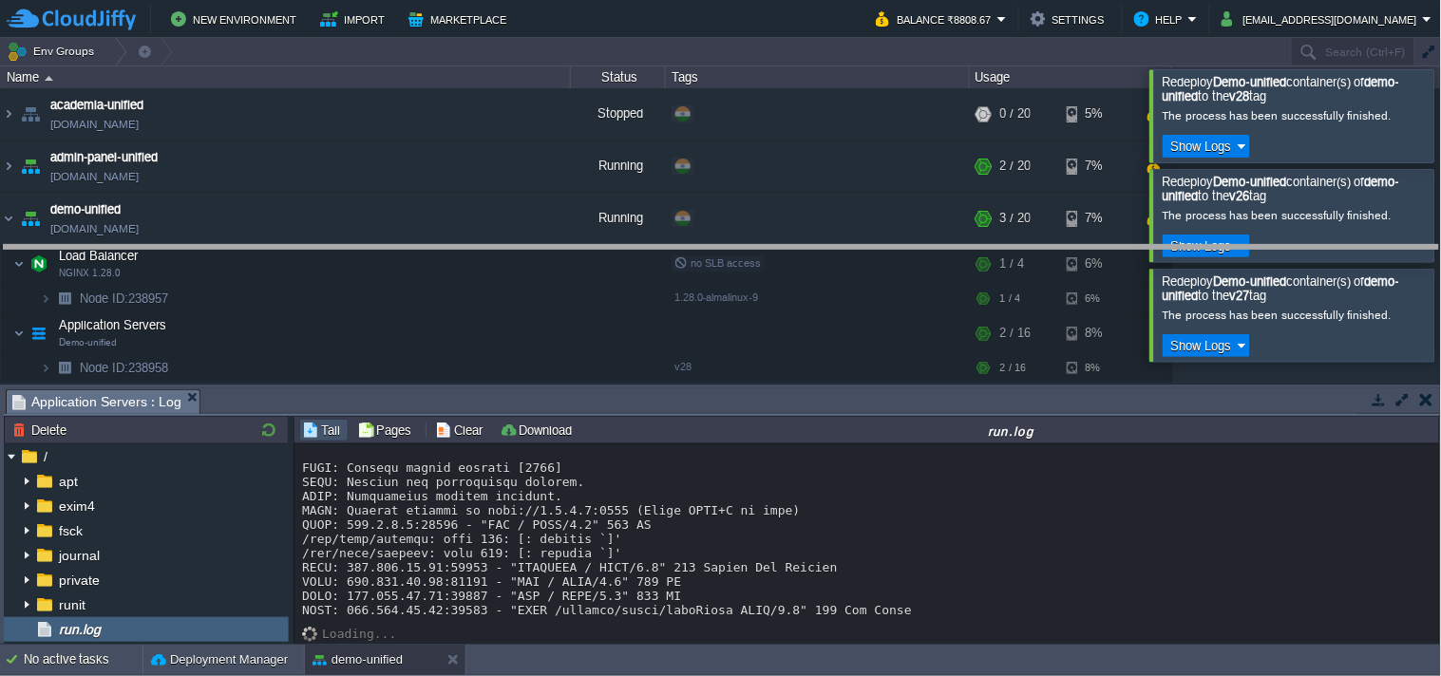
drag, startPoint x: 776, startPoint y: 401, endPoint x: 785, endPoint y: 257, distance: 143.7
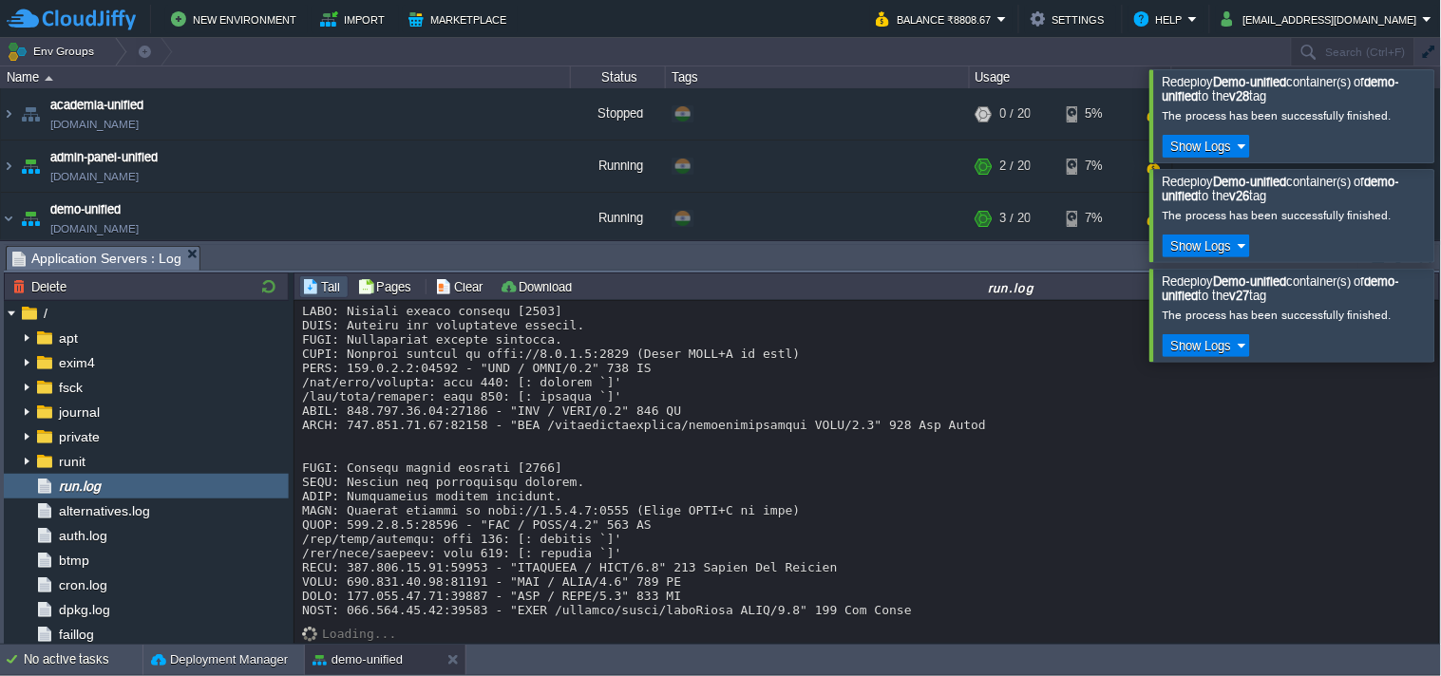
click at [1440, 124] on div at bounding box center [1465, 115] width 0 height 92
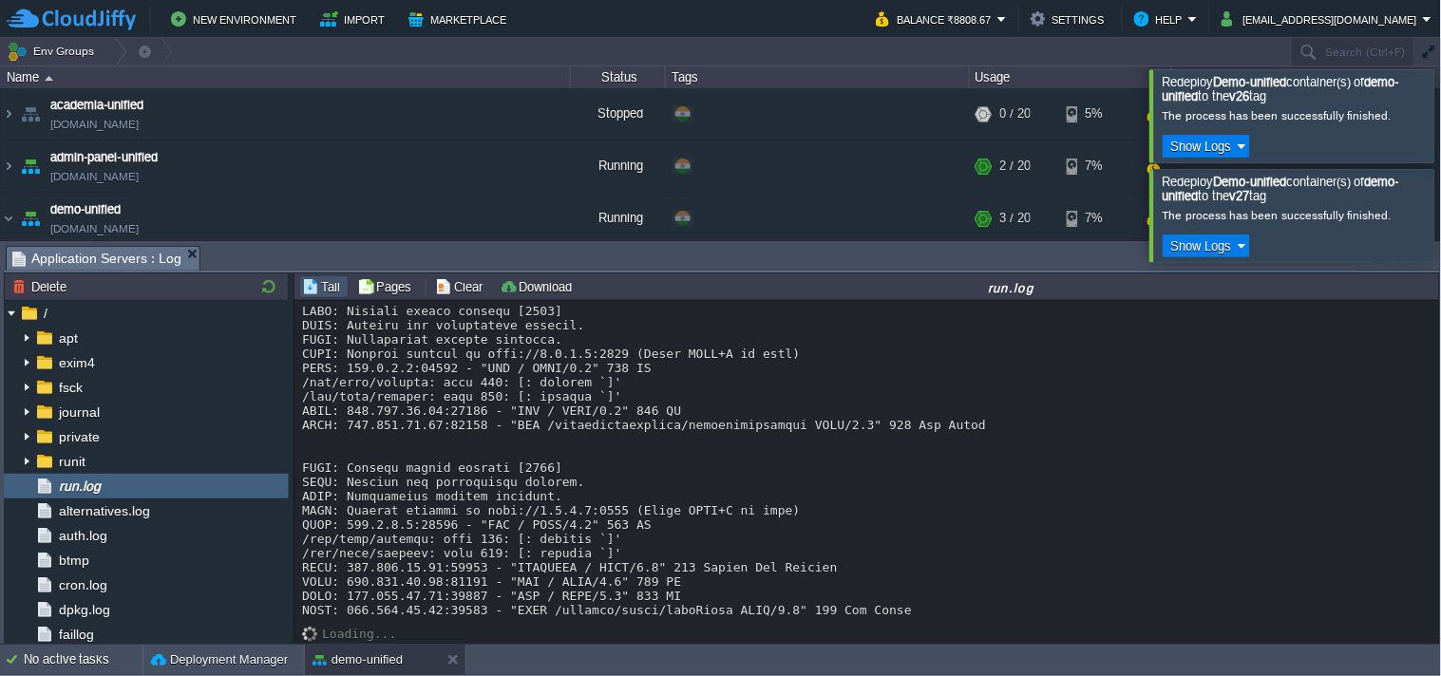
click at [1440, 124] on div at bounding box center [1465, 115] width 0 height 92
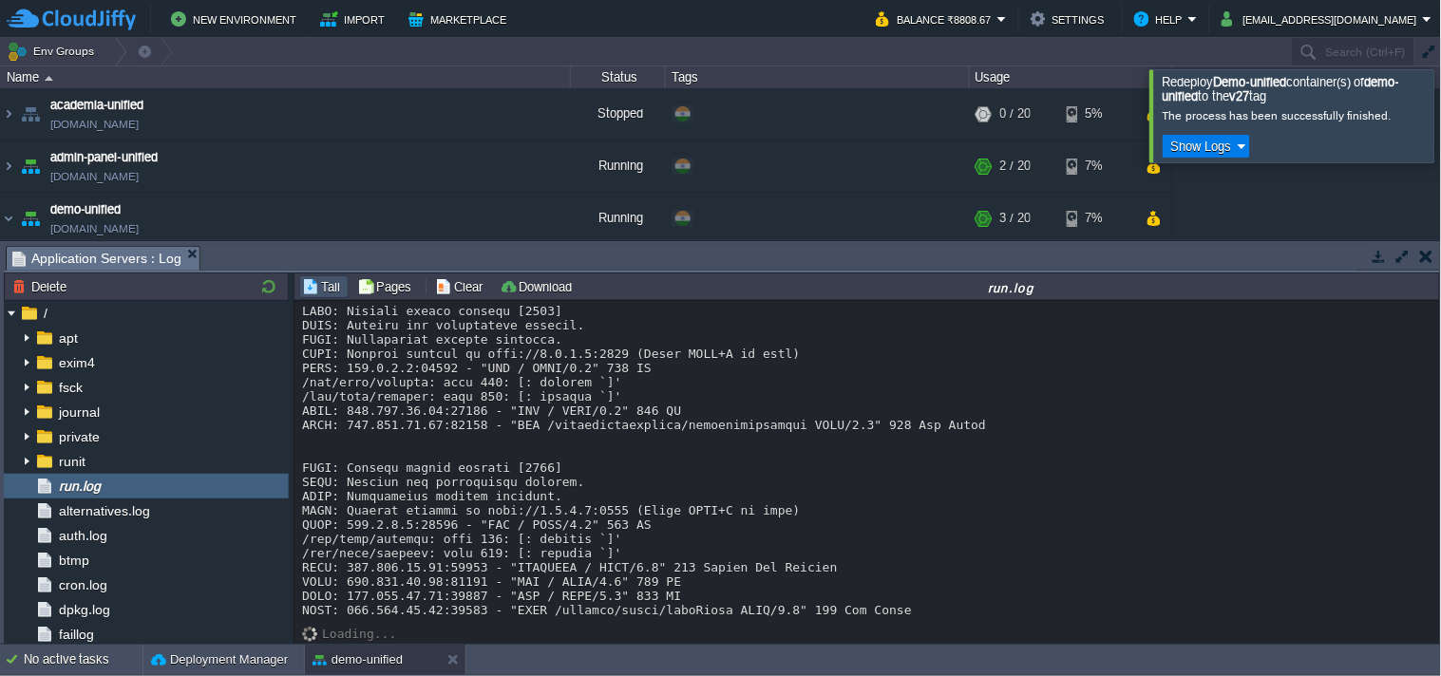
click at [1440, 124] on div at bounding box center [1465, 115] width 0 height 92
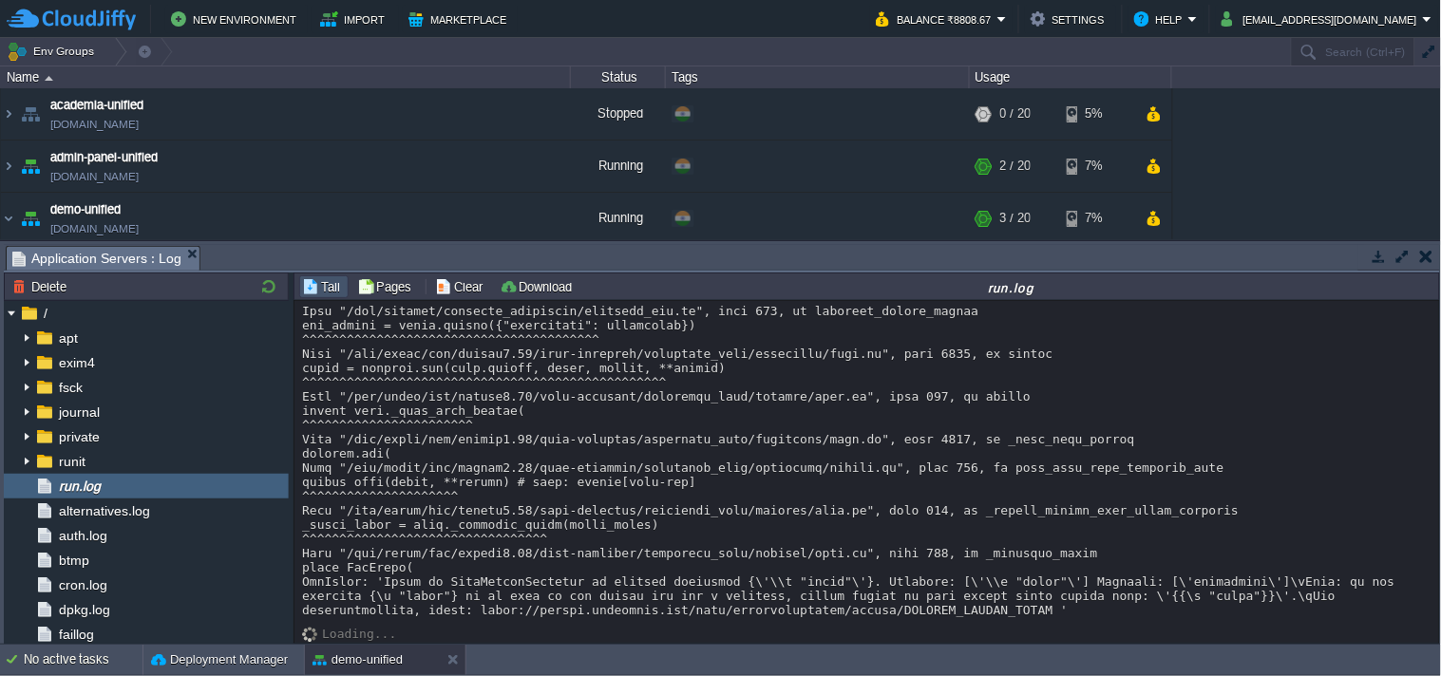
scroll to position [3232, 0]
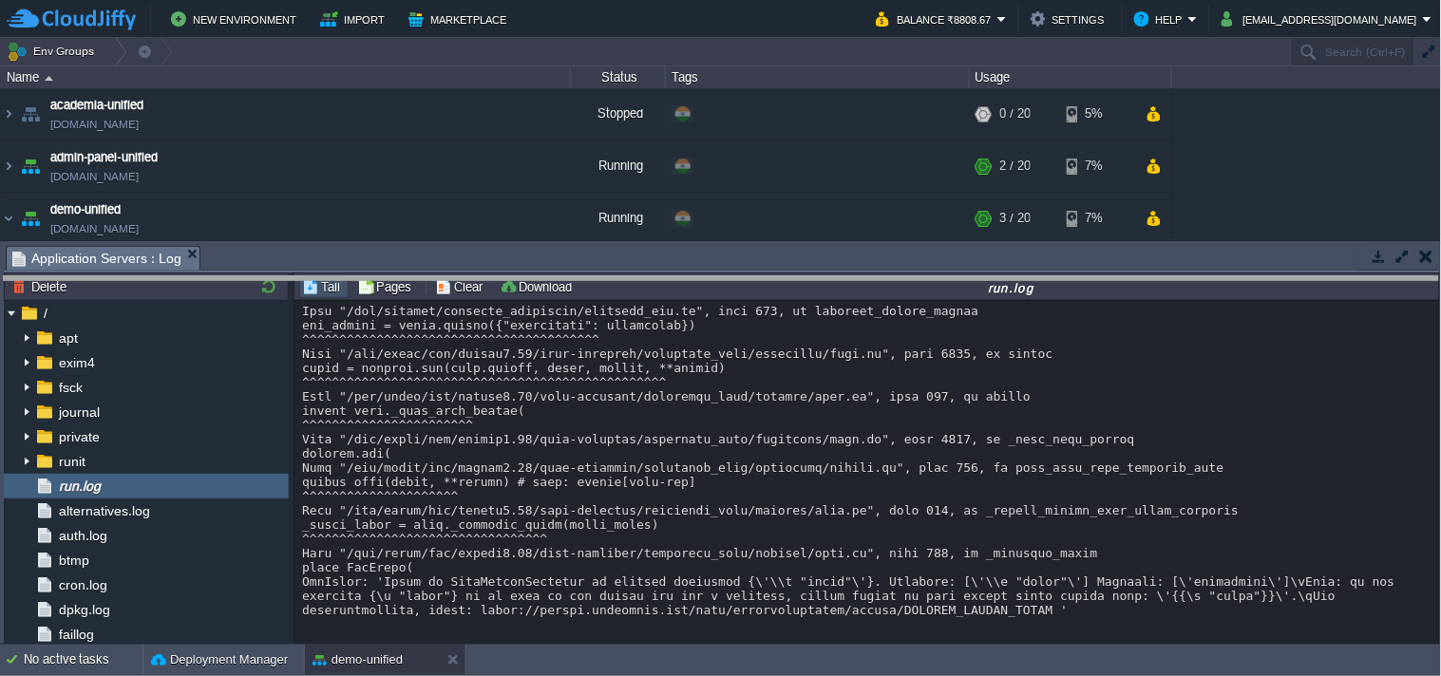
drag, startPoint x: 235, startPoint y: 257, endPoint x: 199, endPoint y: 230, distance: 44.7
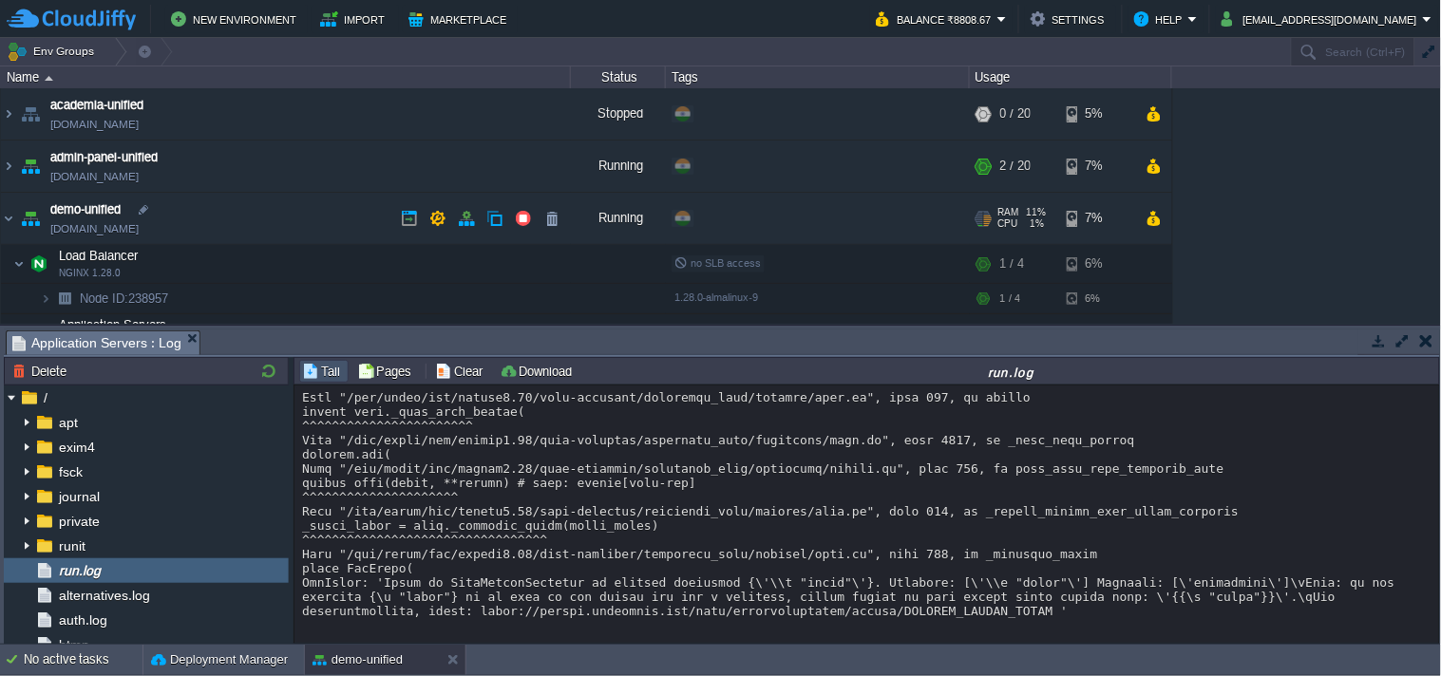
drag, startPoint x: 160, startPoint y: 223, endPoint x: 260, endPoint y: 0, distance: 244.9
click at [139, 224] on link "[DOMAIN_NAME]" at bounding box center [94, 228] width 88 height 19
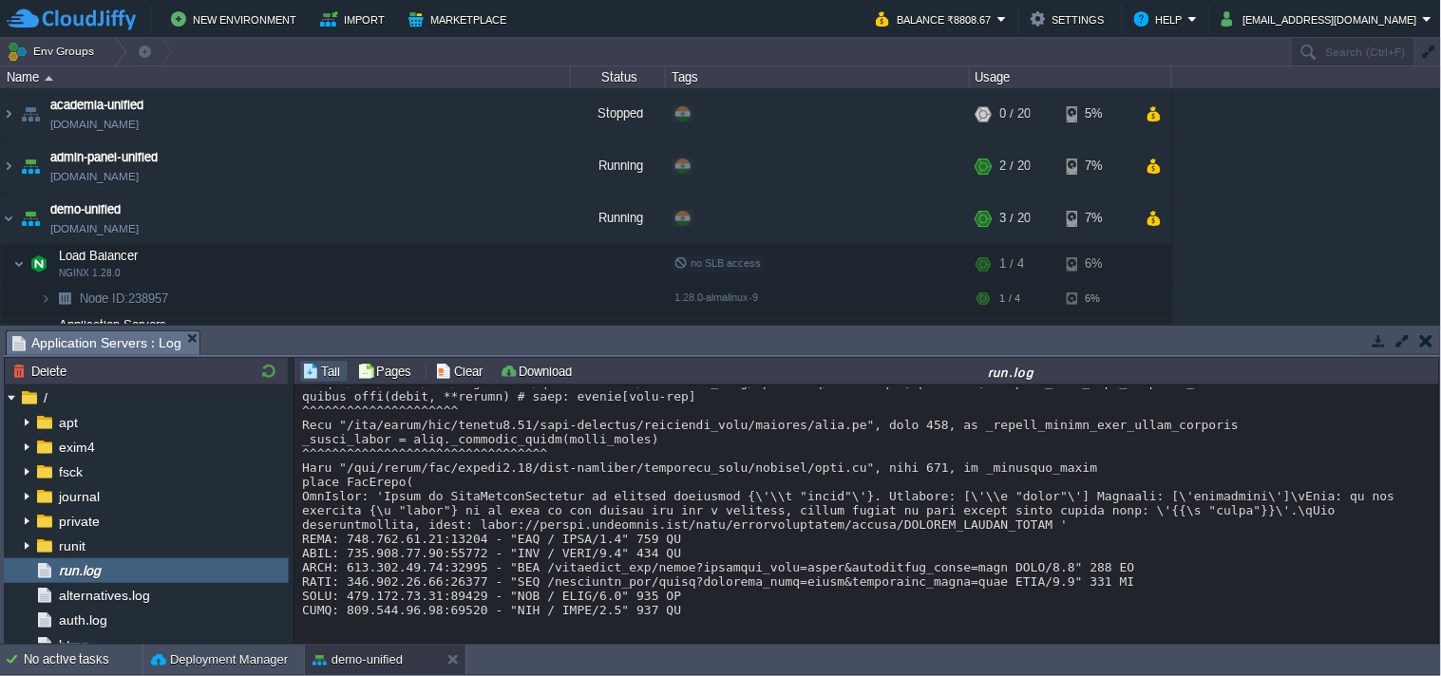
scroll to position [3405, 0]
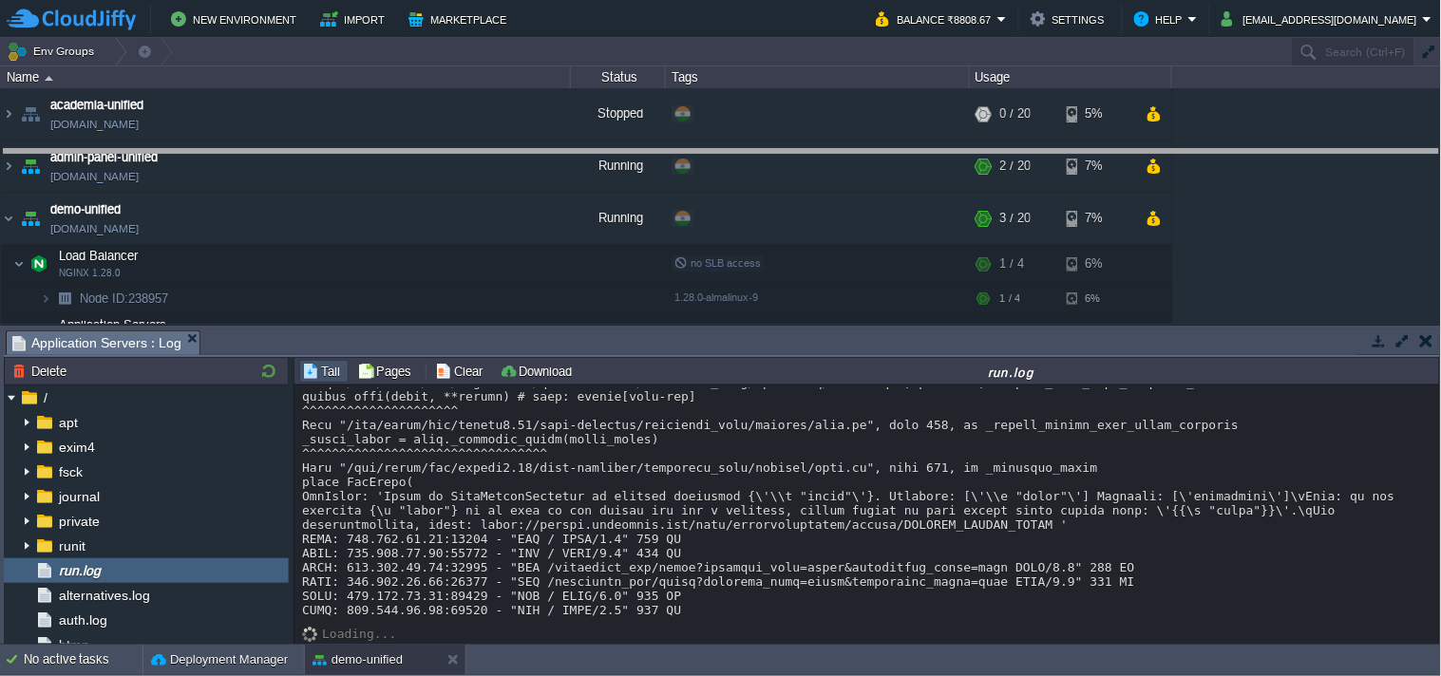
drag, startPoint x: 814, startPoint y: 342, endPoint x: 842, endPoint y: 149, distance: 194.9
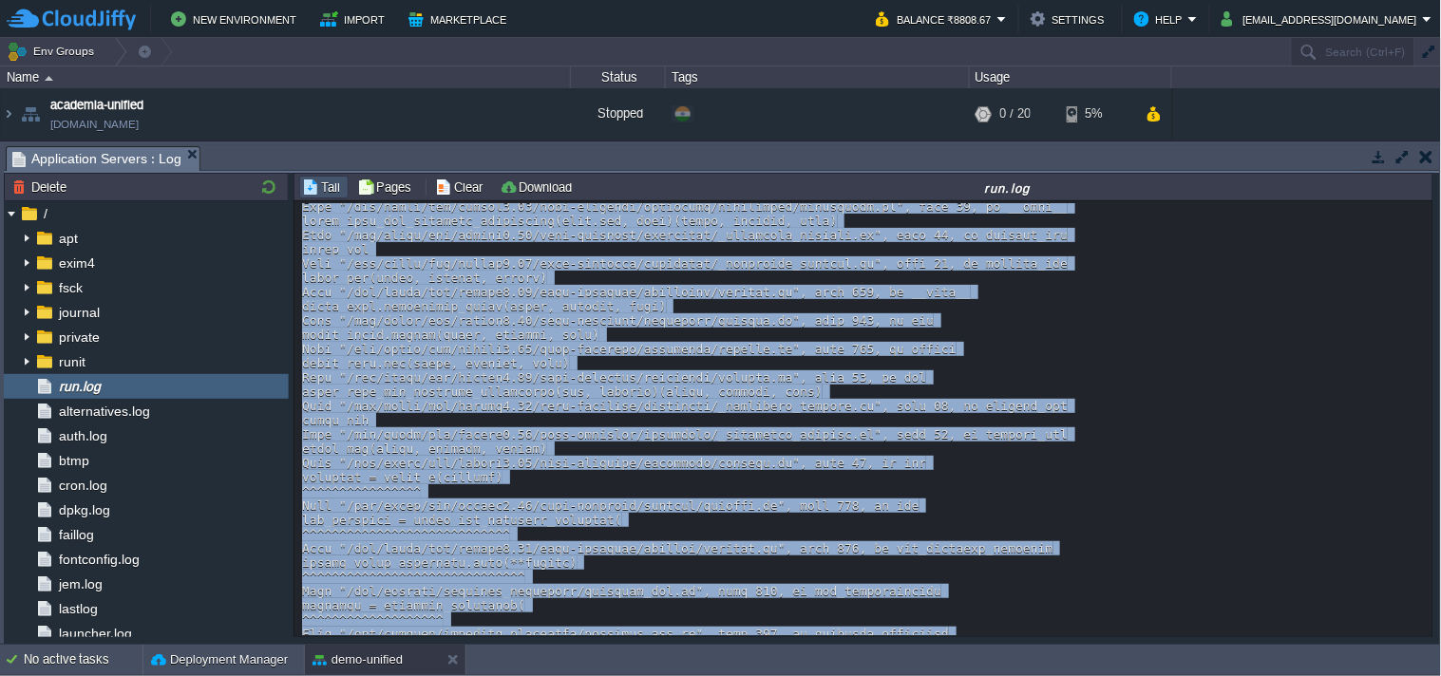
scroll to position [4364, 0]
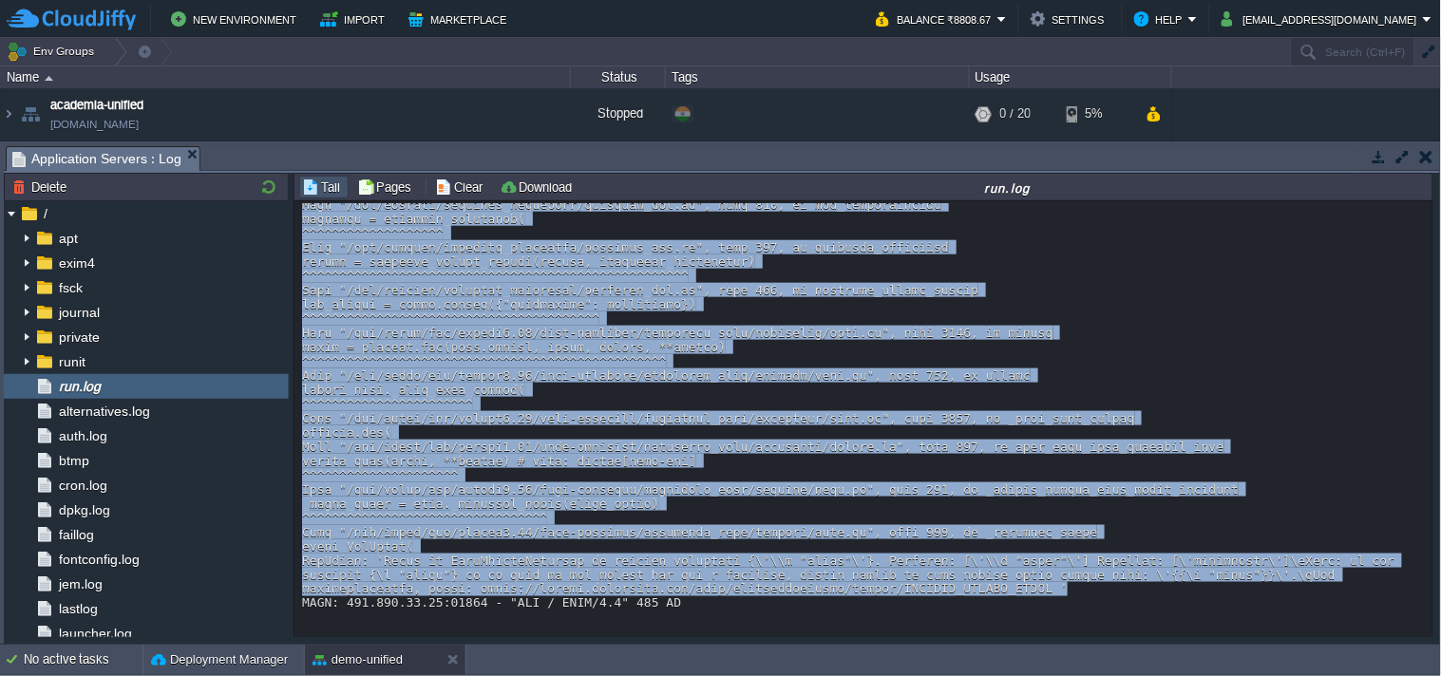
drag, startPoint x: 300, startPoint y: 445, endPoint x: 903, endPoint y: 593, distance: 621.0
copy div "INFO: [TECHNICAL_ID] - "POST /get_scorecard?room_id=NfUZKdRabZkh8kLJnE23&scenar…"
